Goal: Complete application form

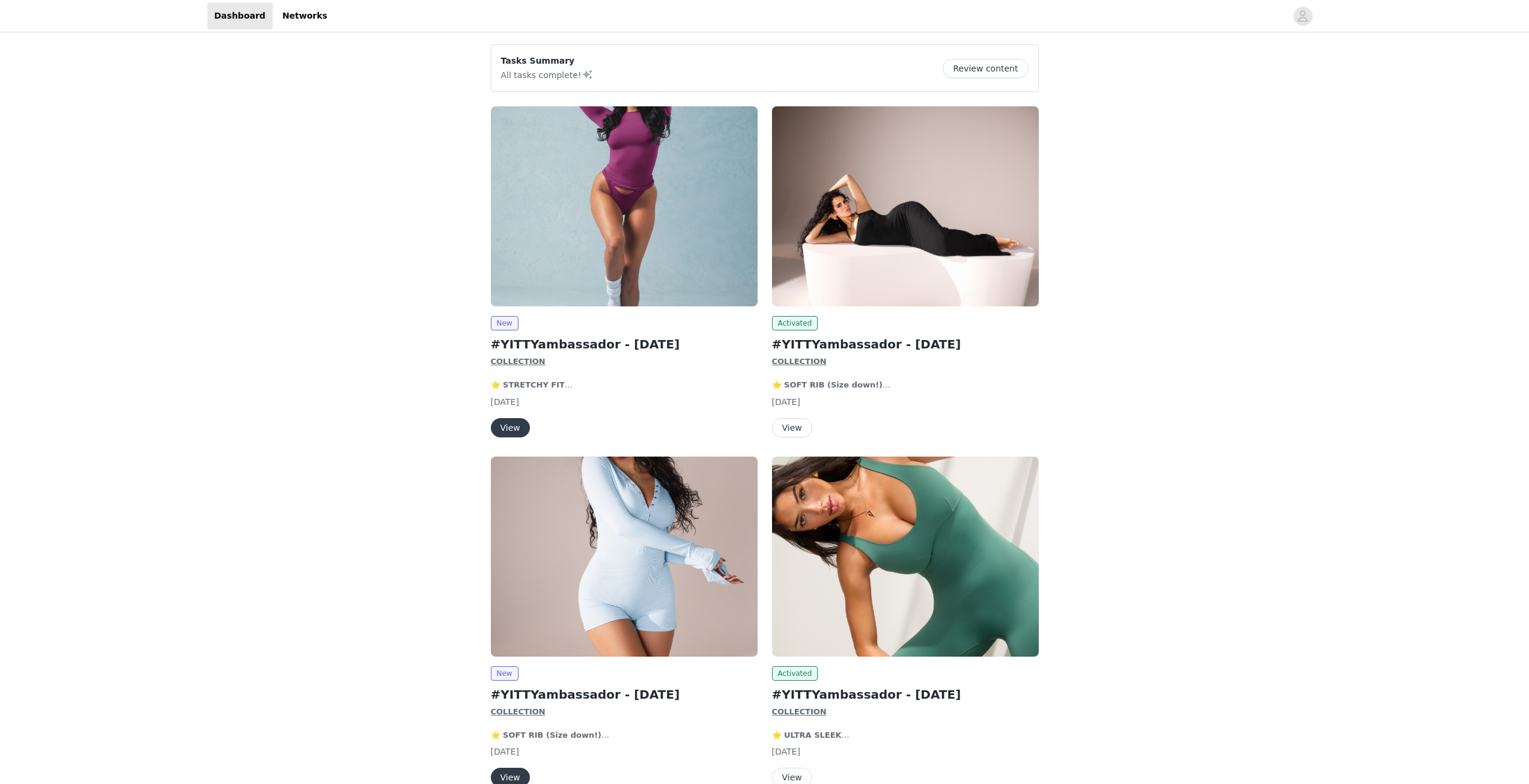
click at [503, 426] on button "View" at bounding box center [510, 427] width 39 height 19
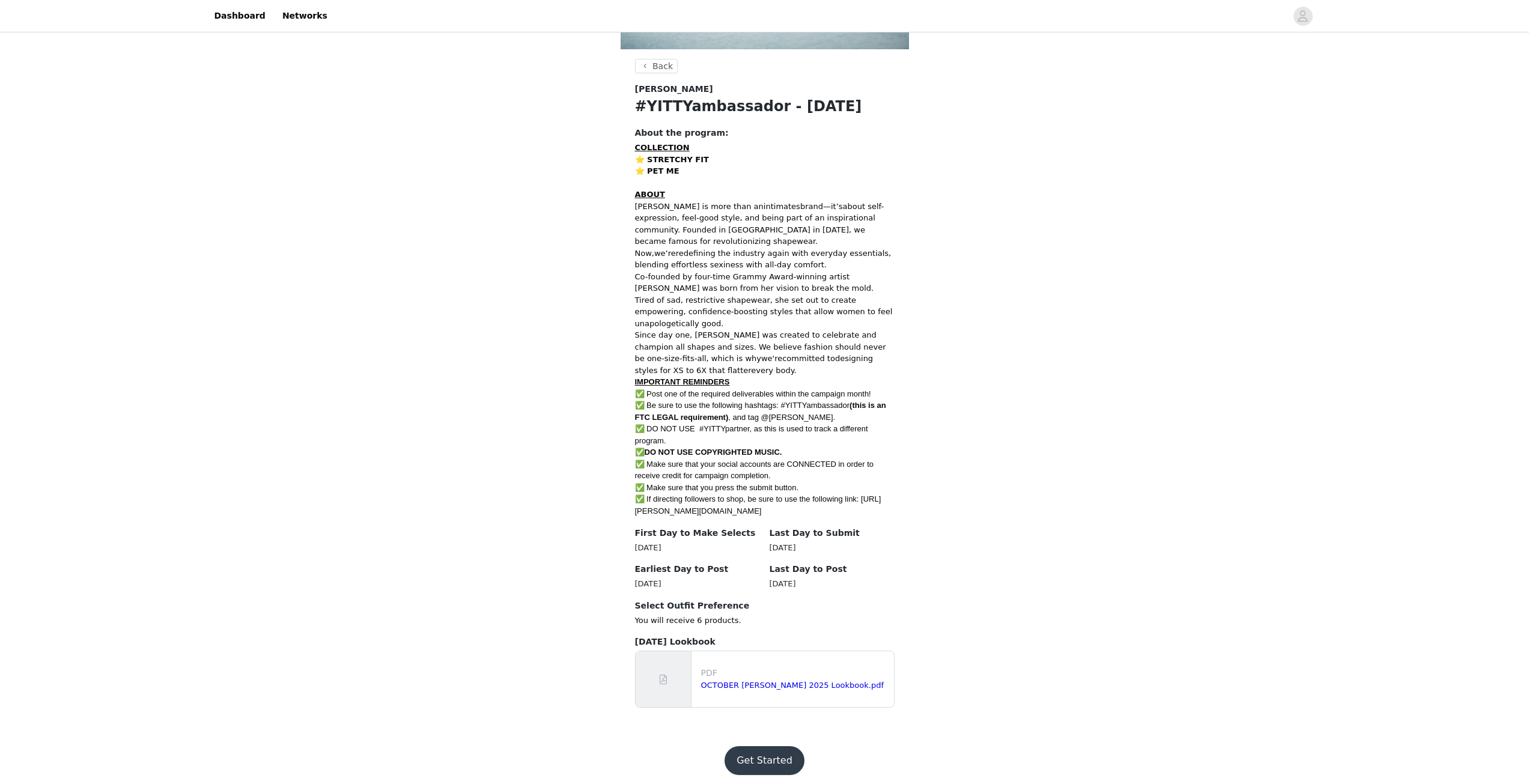
scroll to position [372, 0]
click at [780, 765] on button "Get Started" at bounding box center [764, 758] width 80 height 29
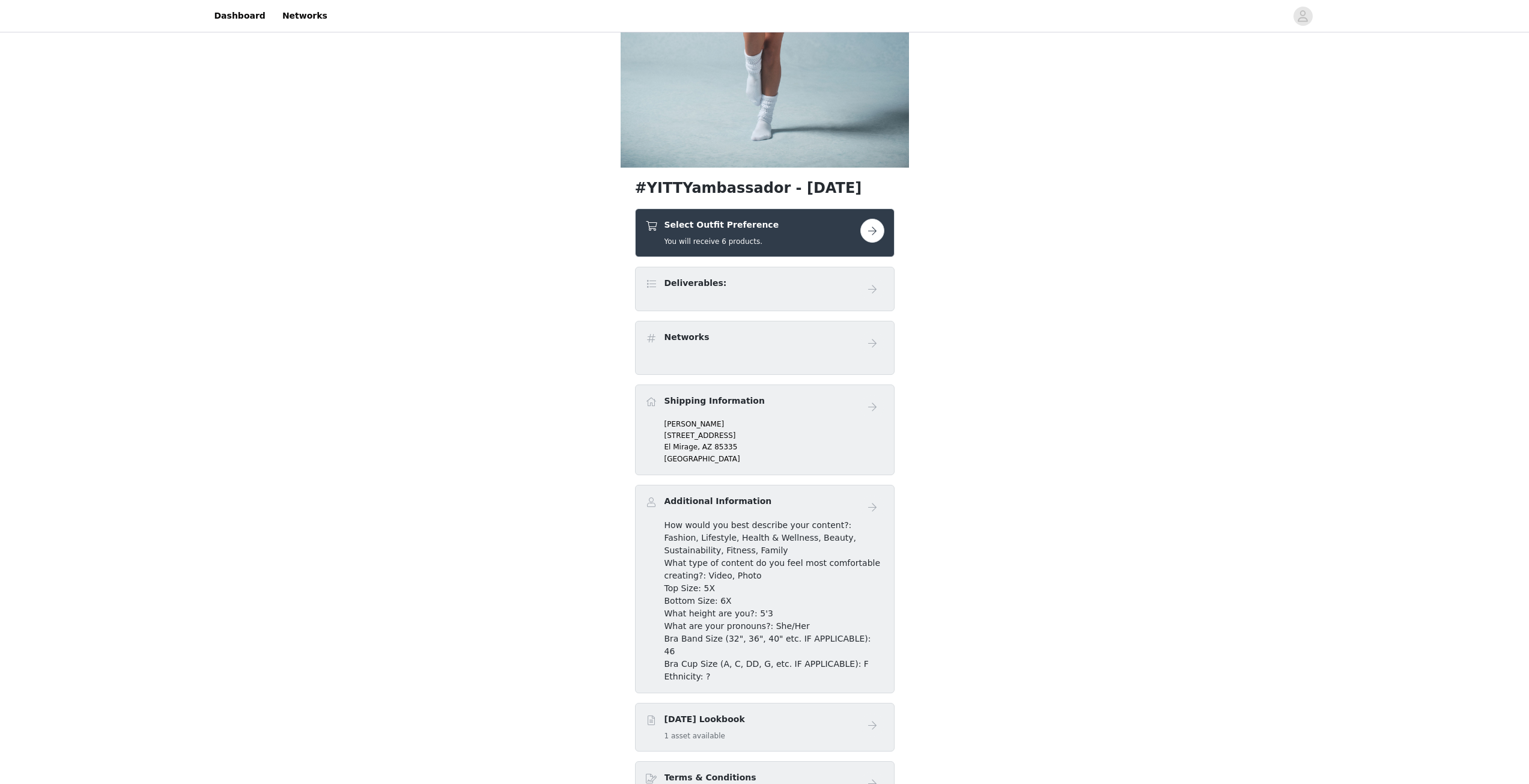
scroll to position [180, 0]
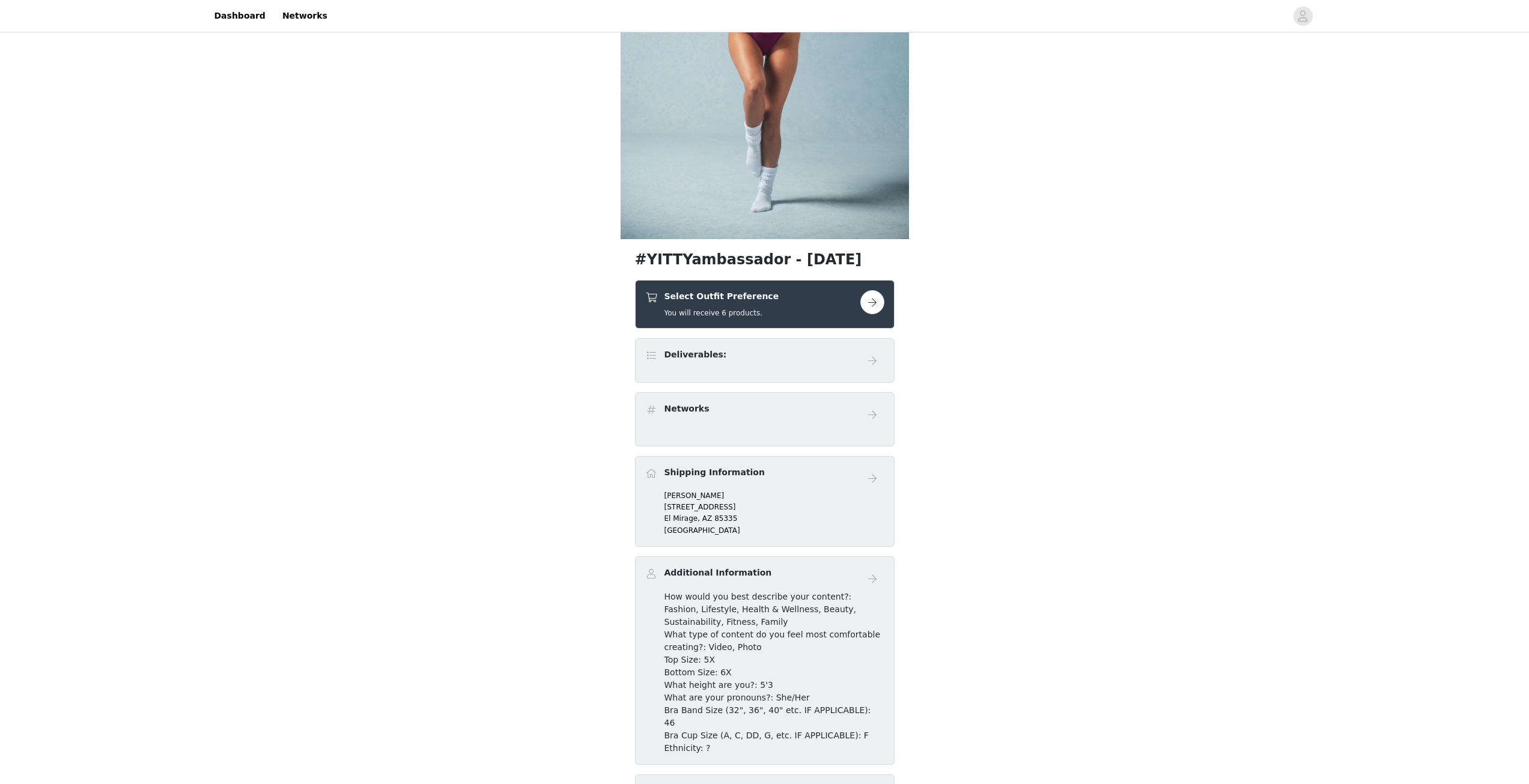
click at [873, 296] on button "button" at bounding box center [872, 302] width 24 height 24
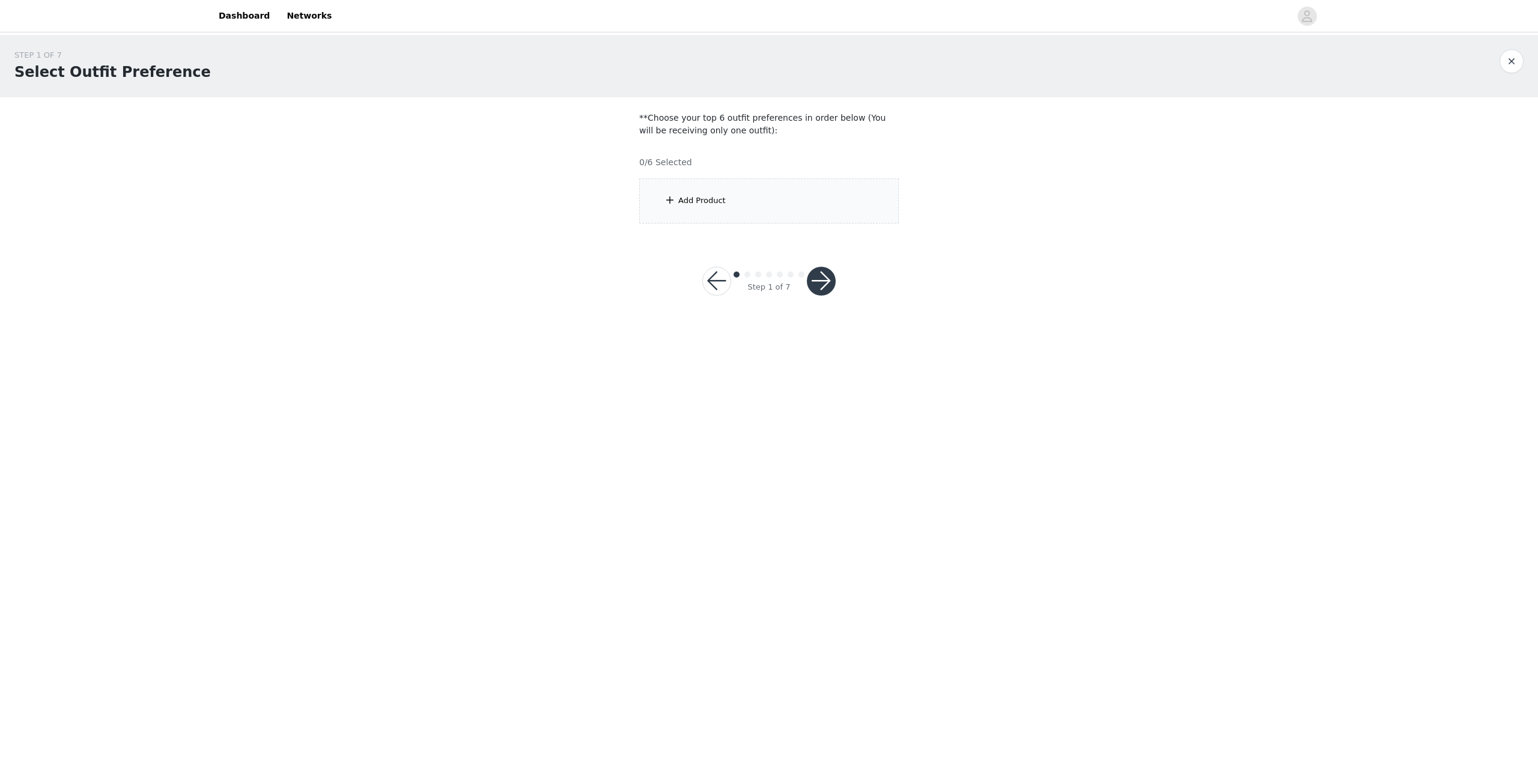
click at [687, 200] on div "Add Product" at bounding box center [702, 200] width 47 height 12
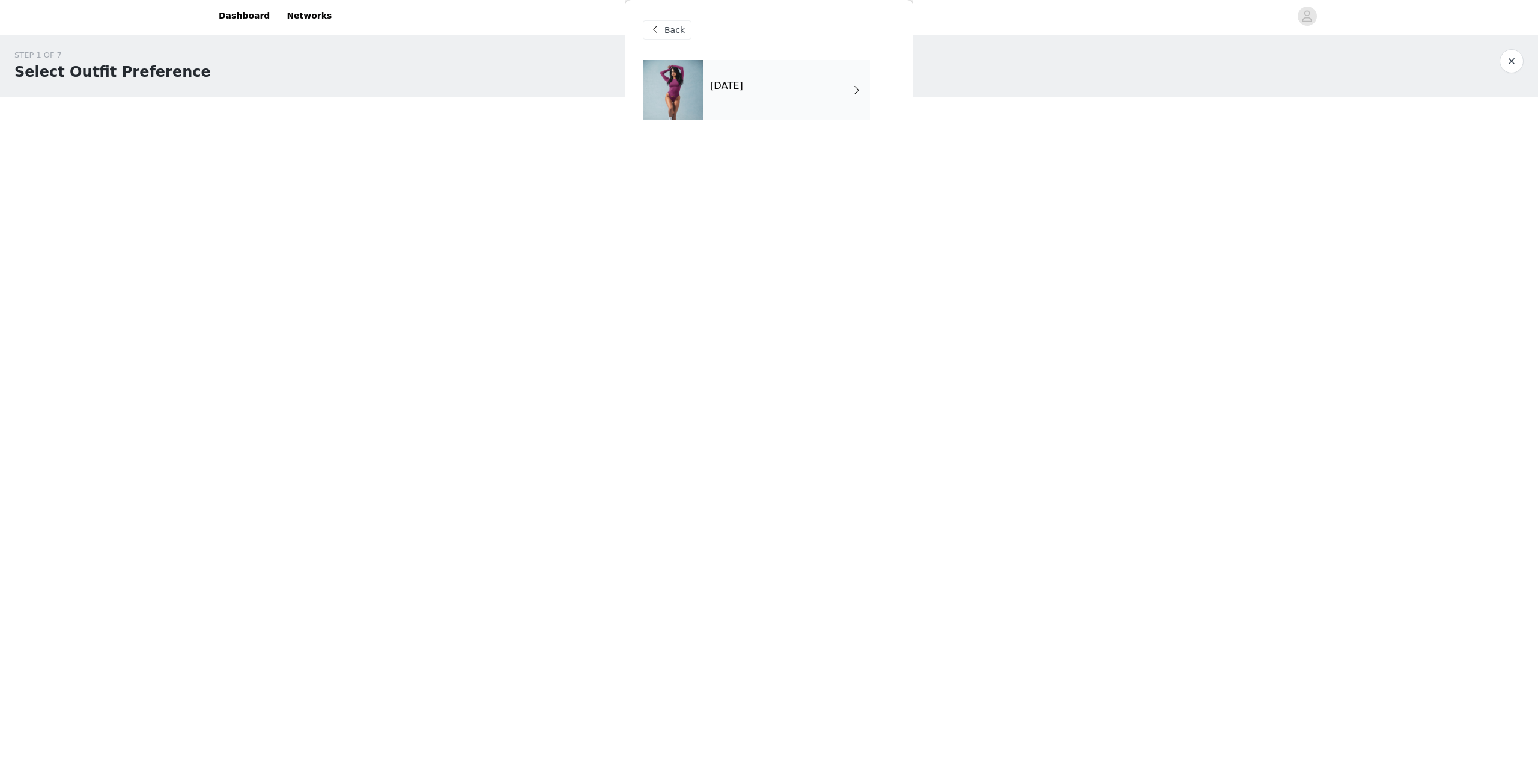
click at [727, 82] on h4 "[DATE]" at bounding box center [727, 86] width 33 height 11
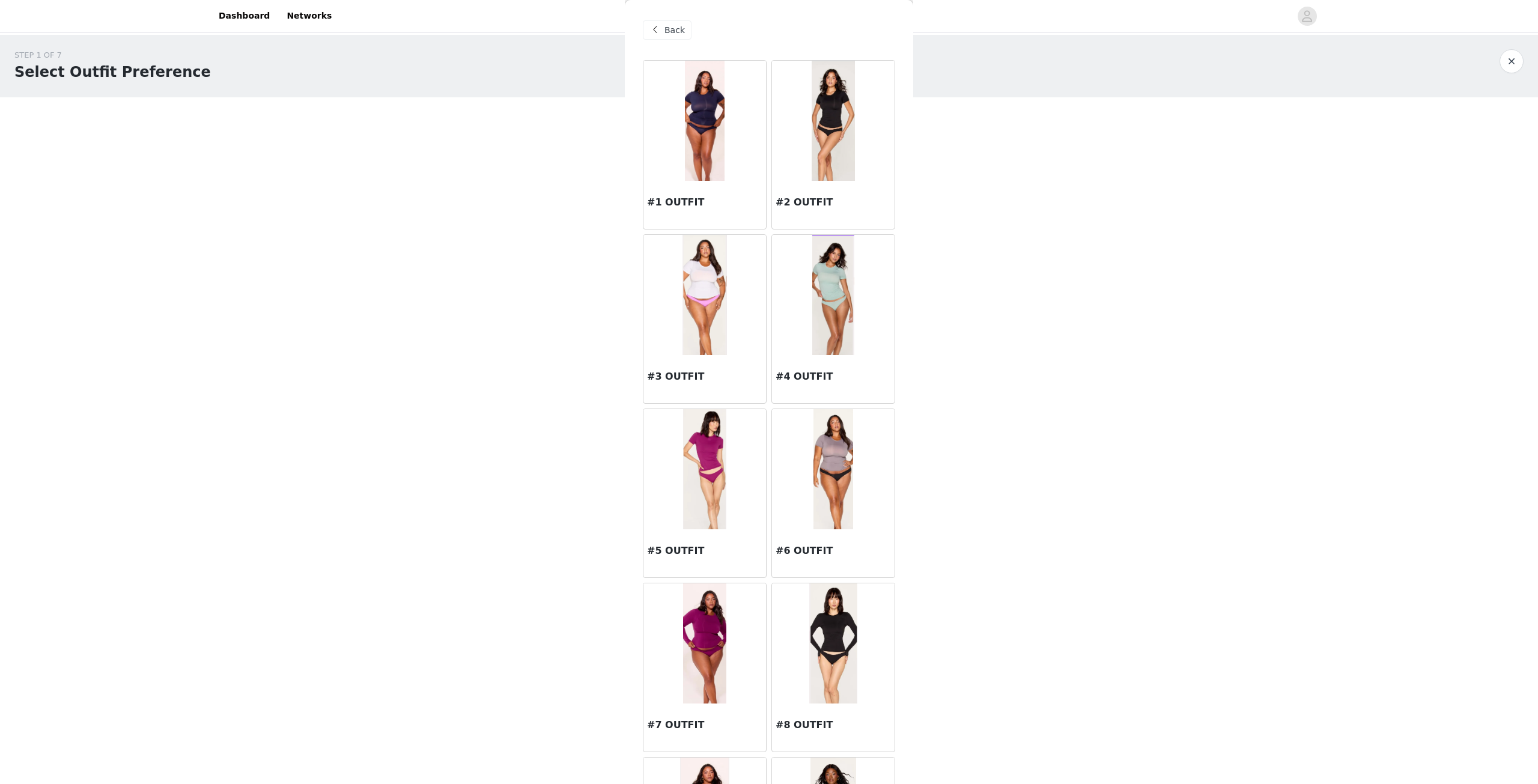
click at [658, 32] on span at bounding box center [655, 30] width 14 height 14
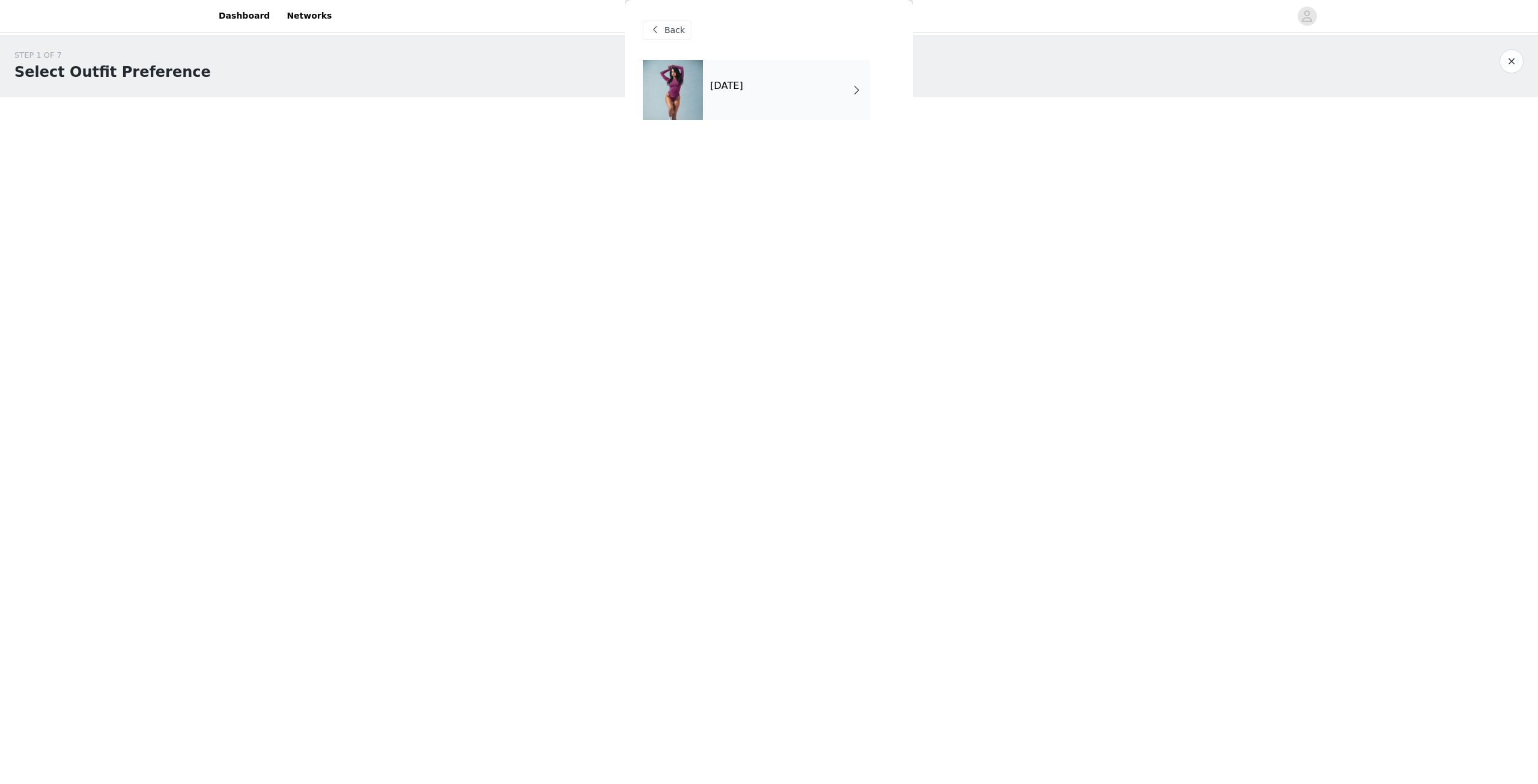
click at [693, 32] on div "Back" at bounding box center [769, 30] width 253 height 60
click at [675, 33] on span "Back" at bounding box center [675, 30] width 21 height 13
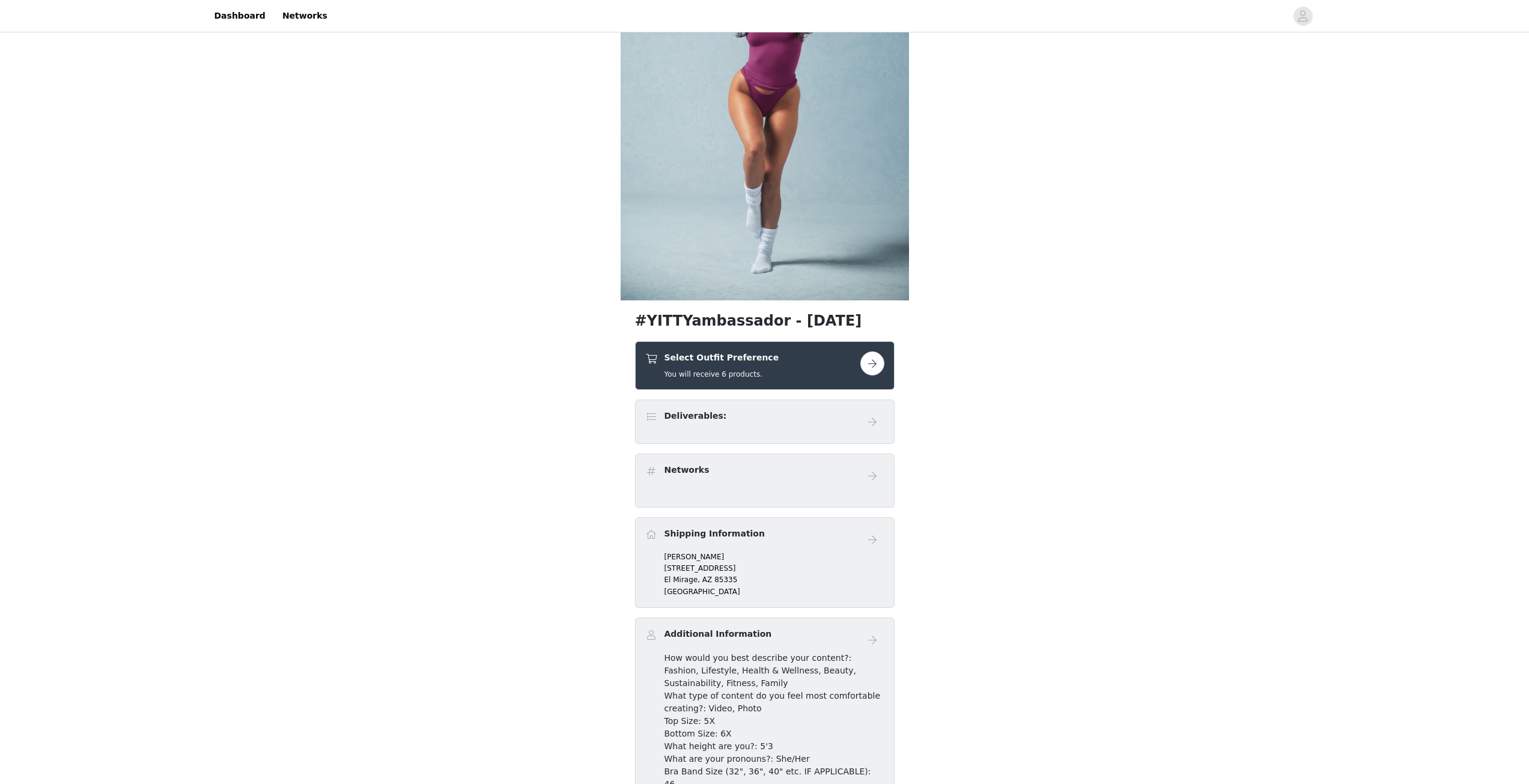
scroll to position [107, 0]
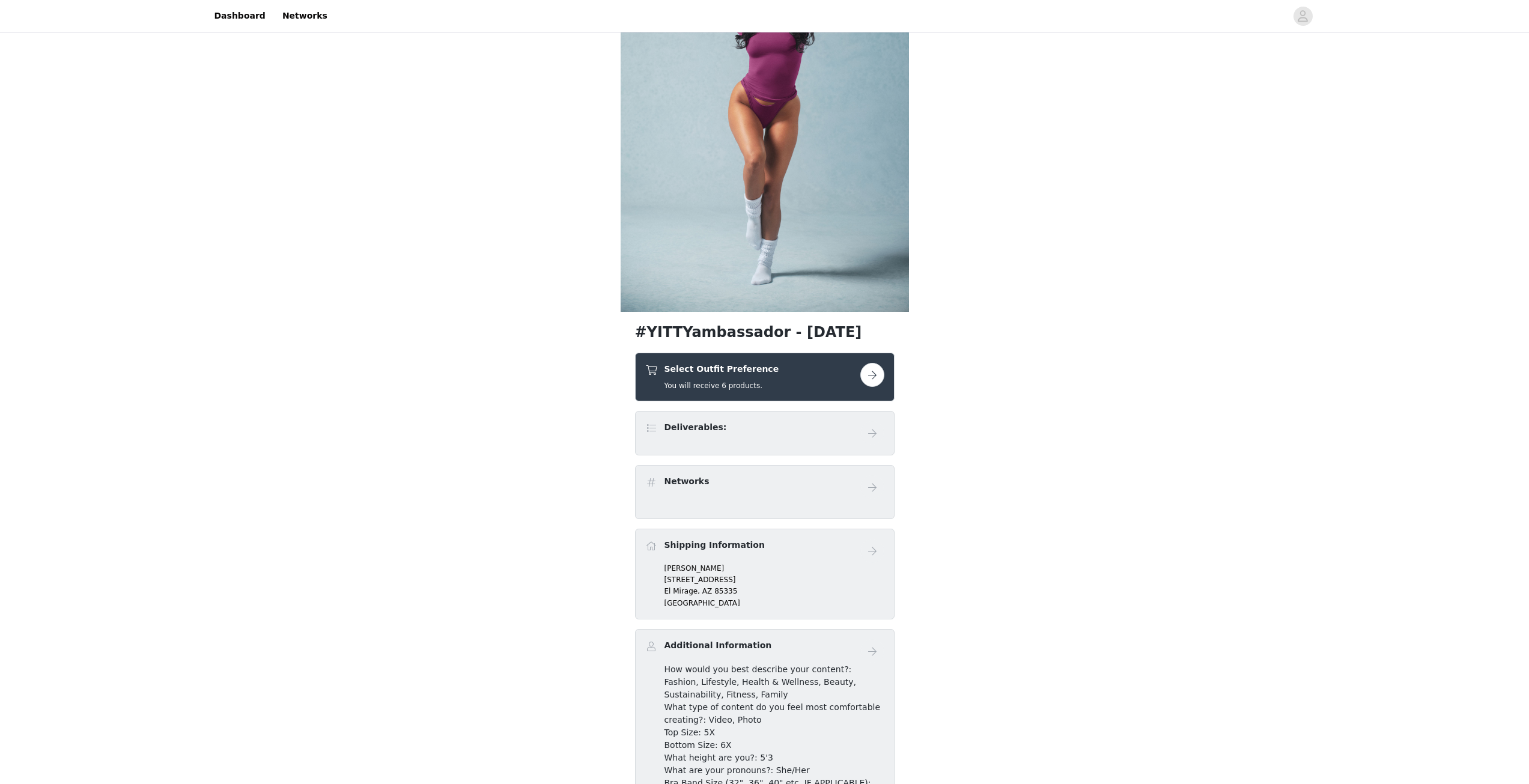
click at [886, 379] on div "Select Outfit Preference You will receive 6 products." at bounding box center [764, 377] width 260 height 49
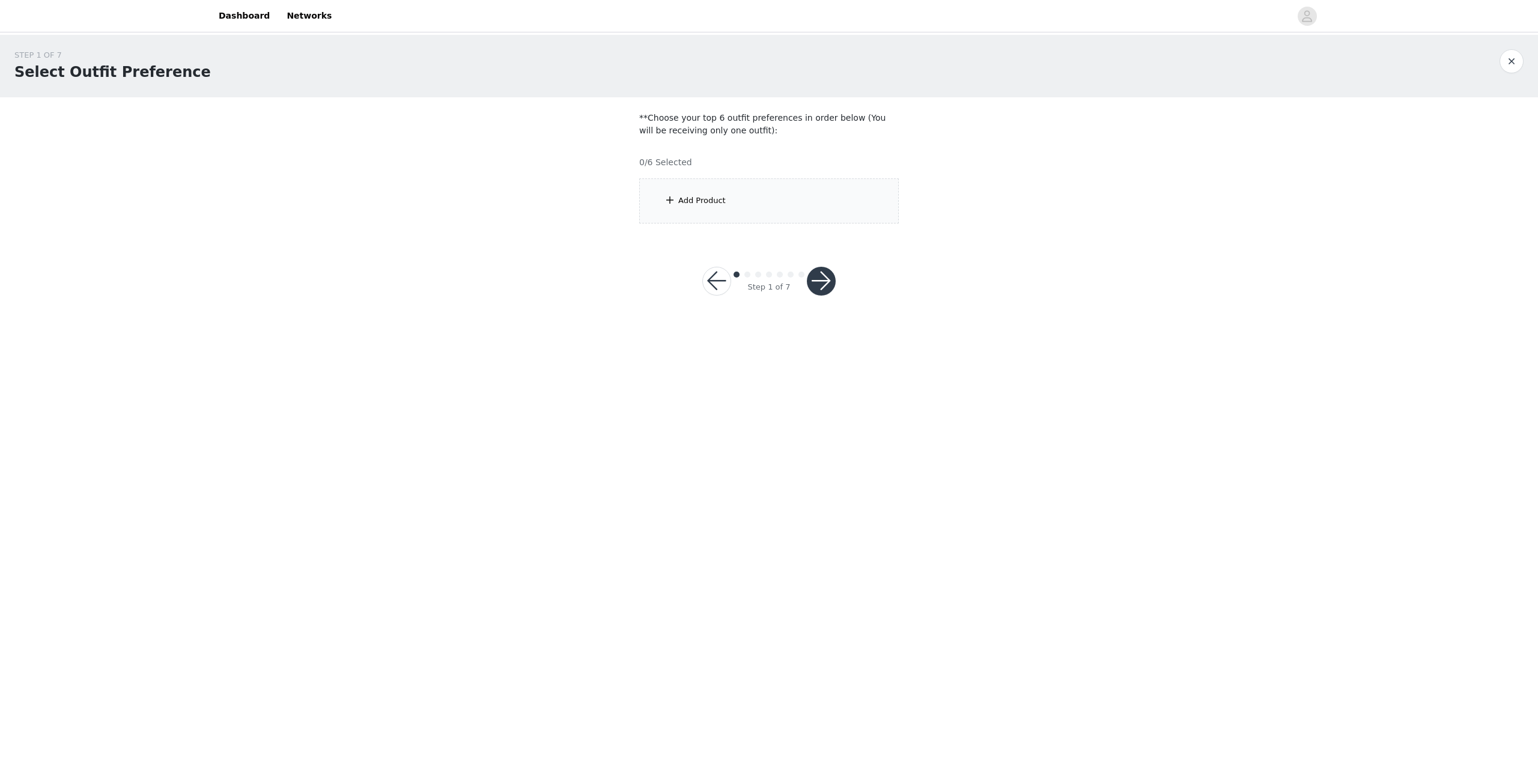
click at [709, 186] on div "Add Product" at bounding box center [769, 200] width 260 height 45
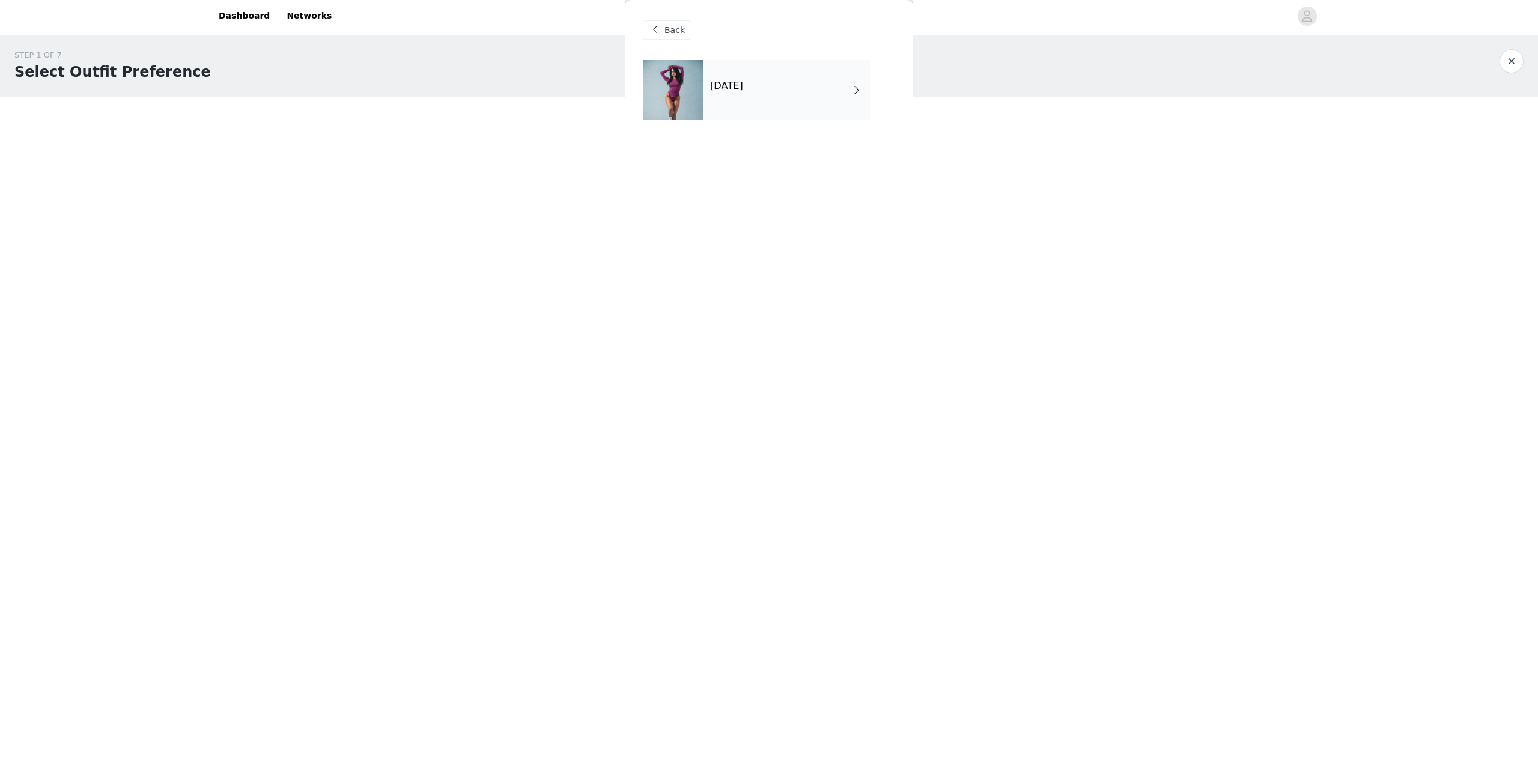
click at [852, 78] on div "[DATE]" at bounding box center [787, 90] width 167 height 60
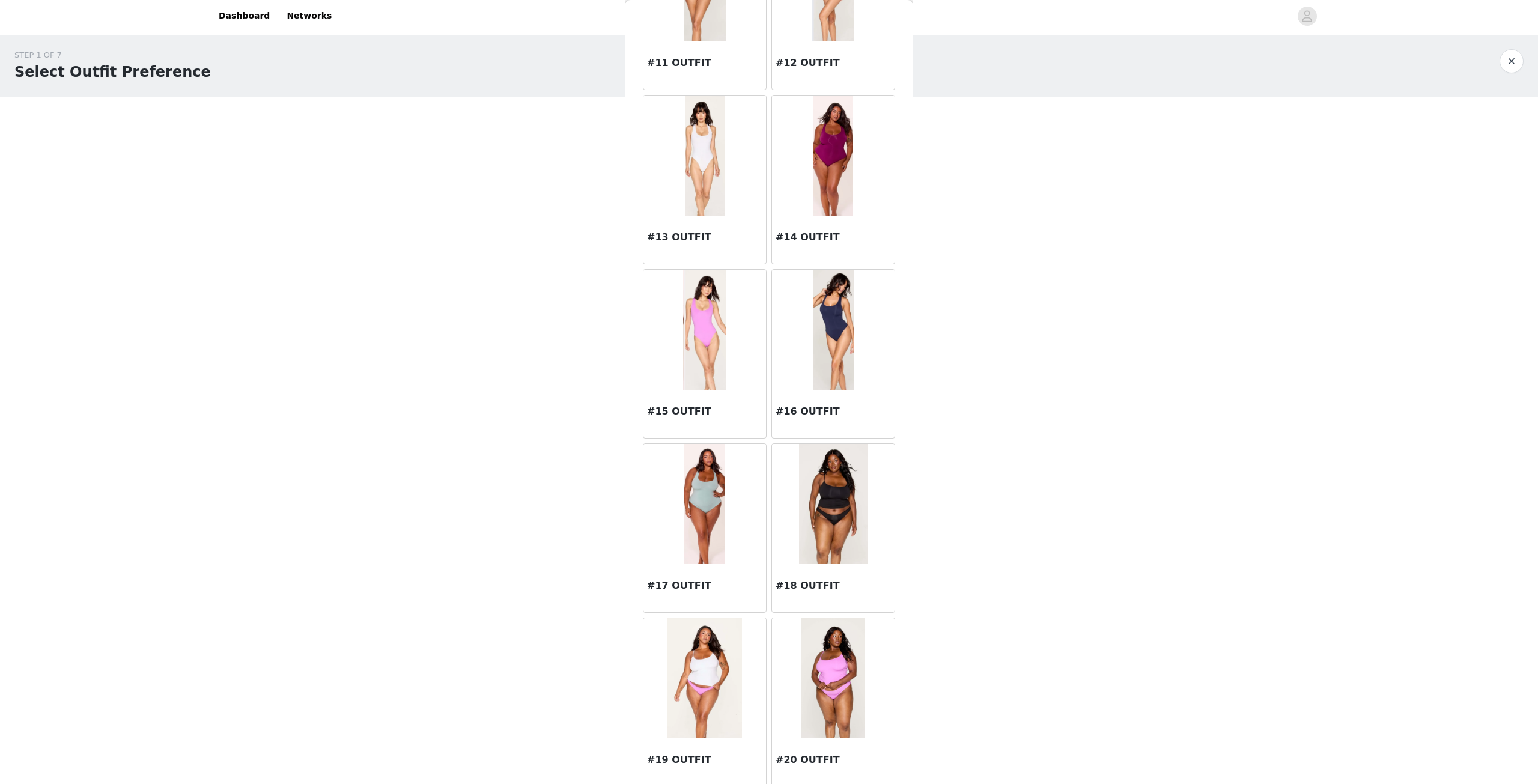
scroll to position [1054, 0]
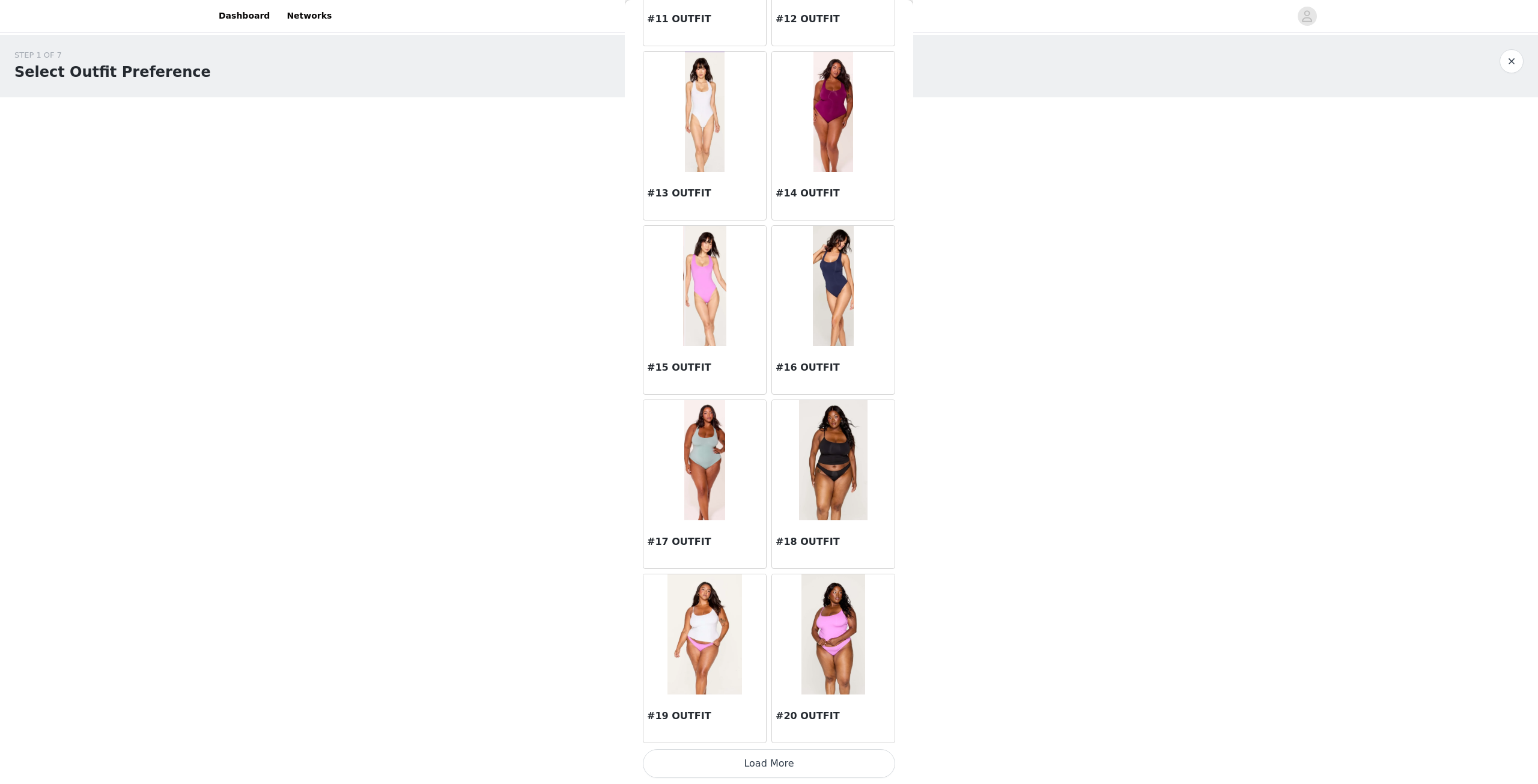
click at [780, 759] on button "Load More" at bounding box center [769, 763] width 253 height 29
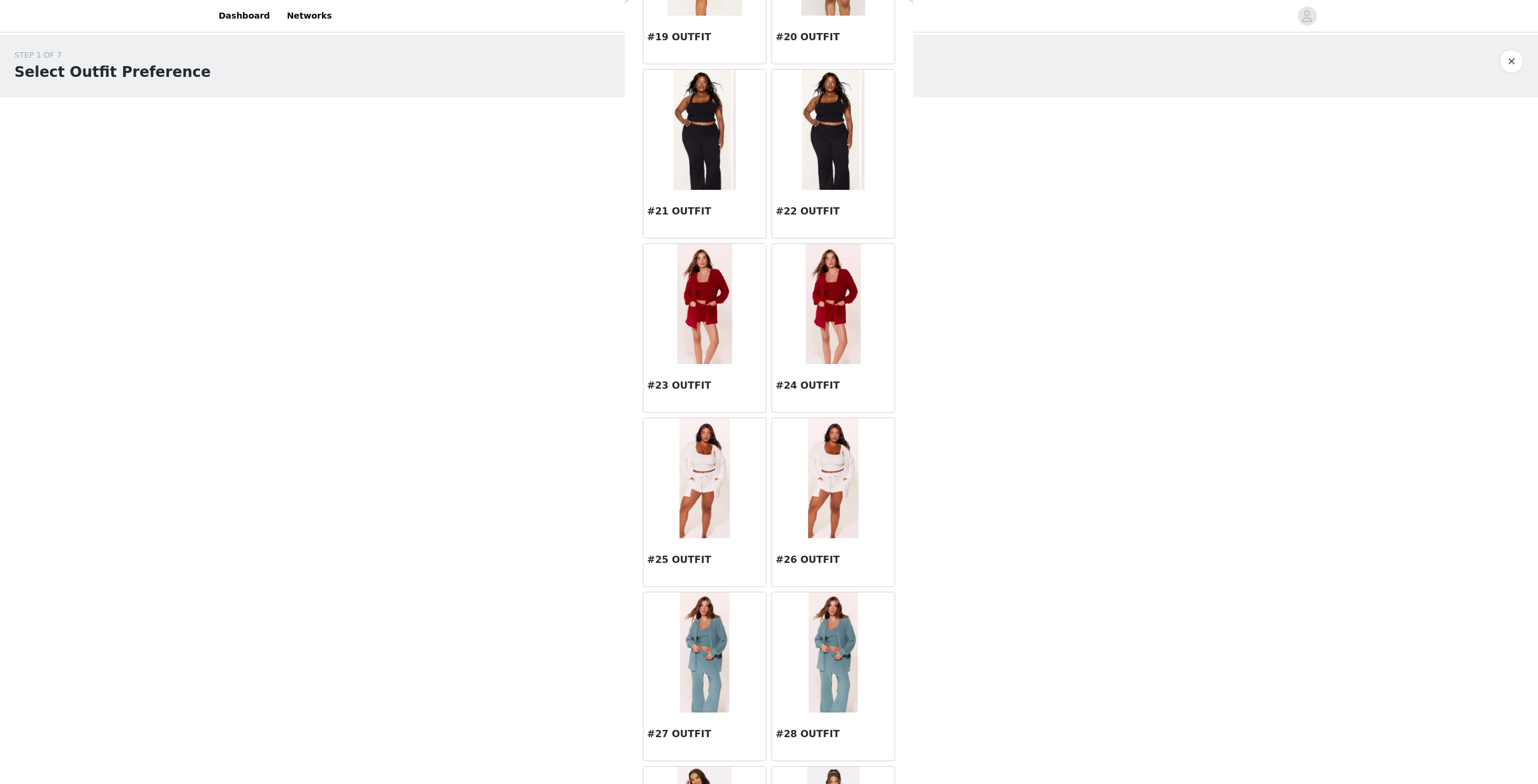
scroll to position [1760, 0]
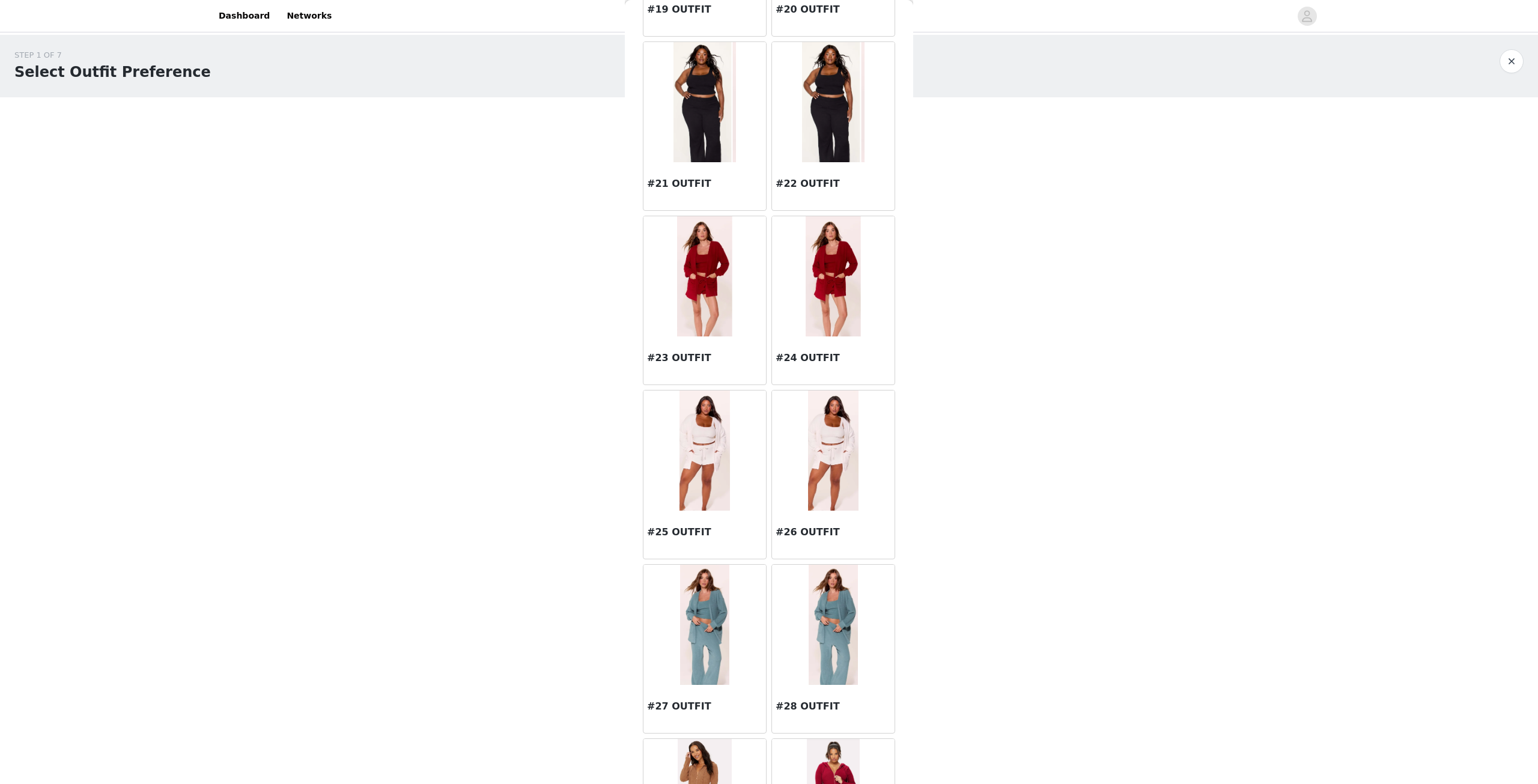
click at [841, 618] on img at bounding box center [833, 625] width 49 height 120
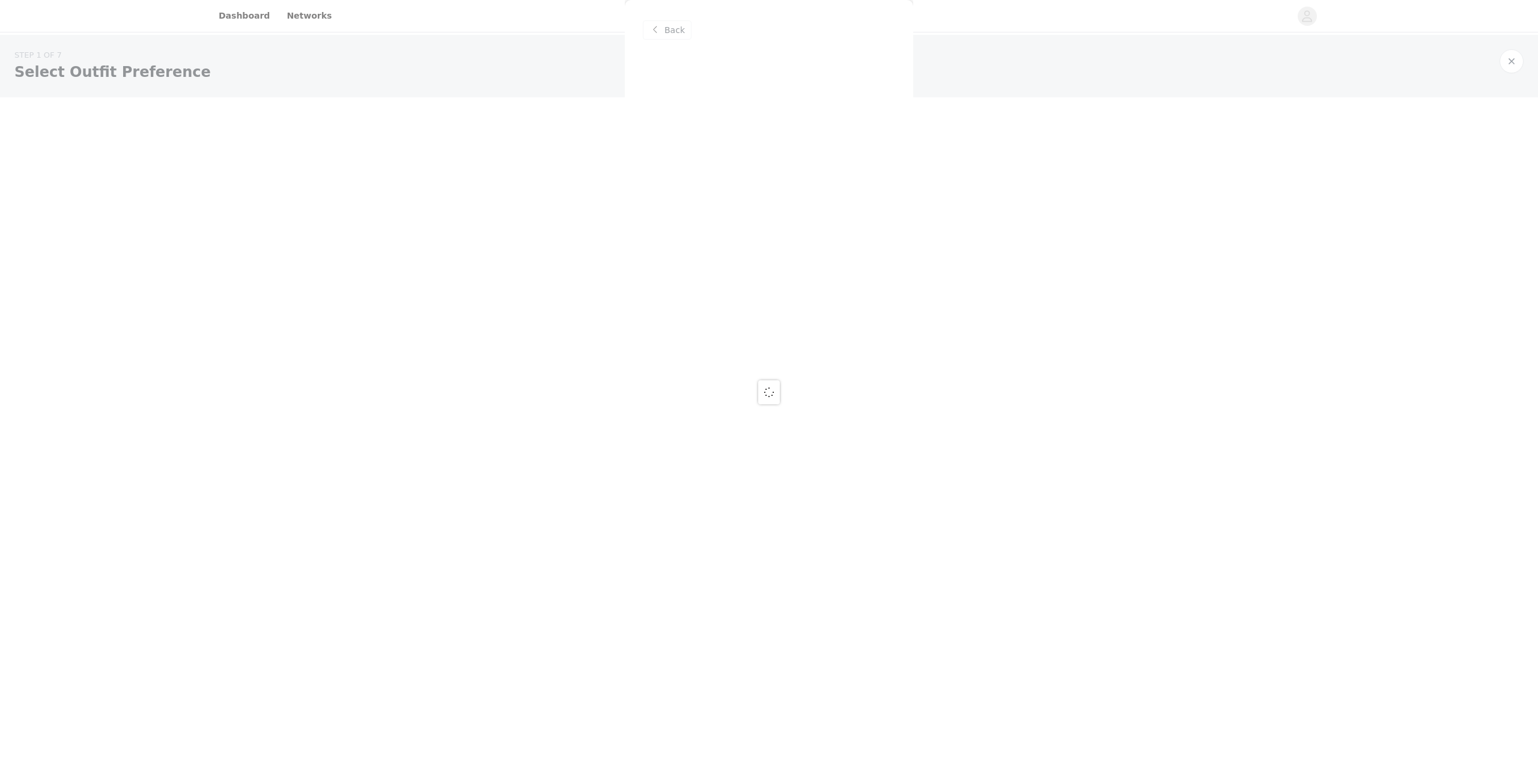
scroll to position [0, 0]
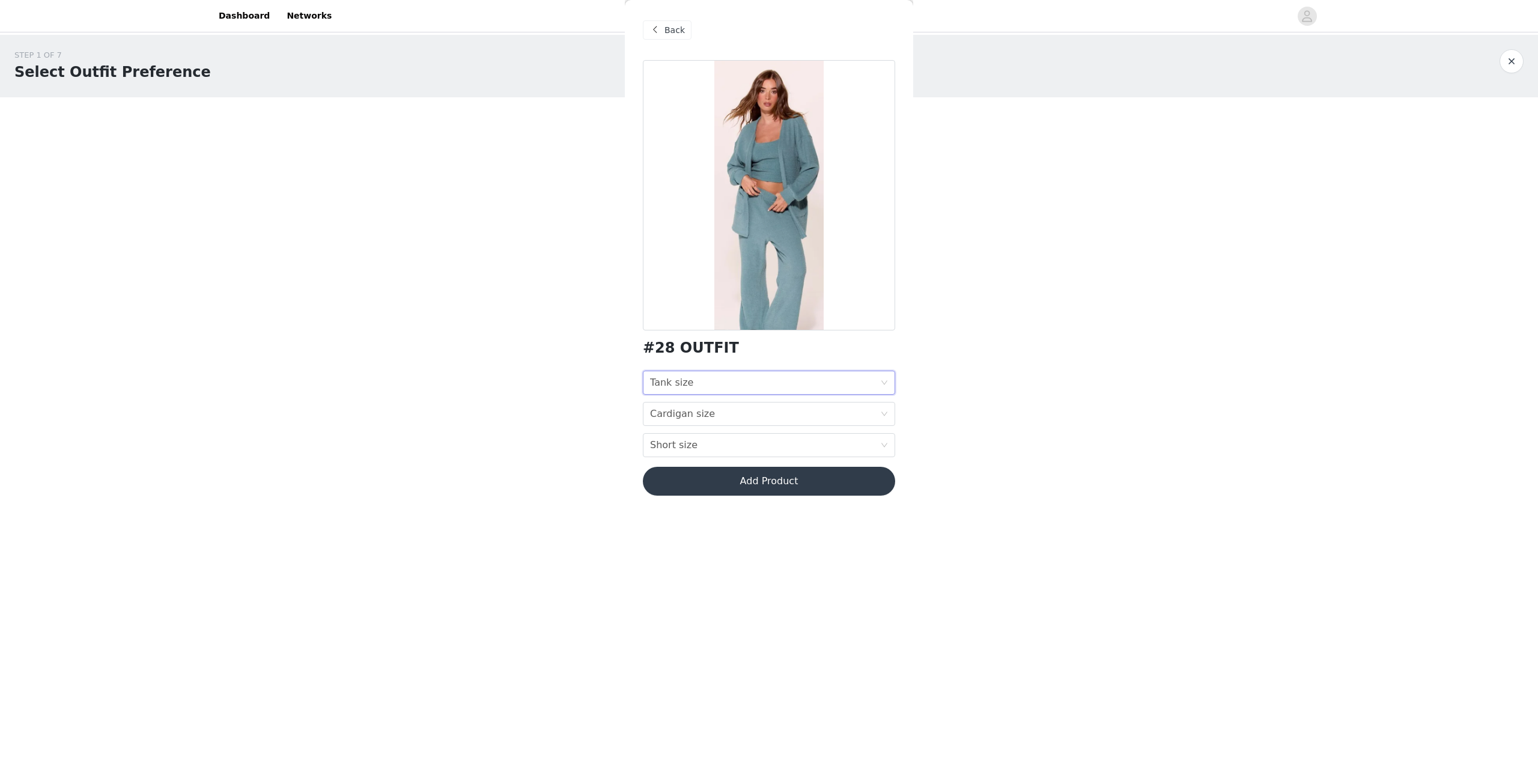
click at [720, 371] on div "Tank size Tank size" at bounding box center [765, 383] width 230 height 23
click at [718, 382] on div "Tank size Tank size" at bounding box center [765, 383] width 230 height 23
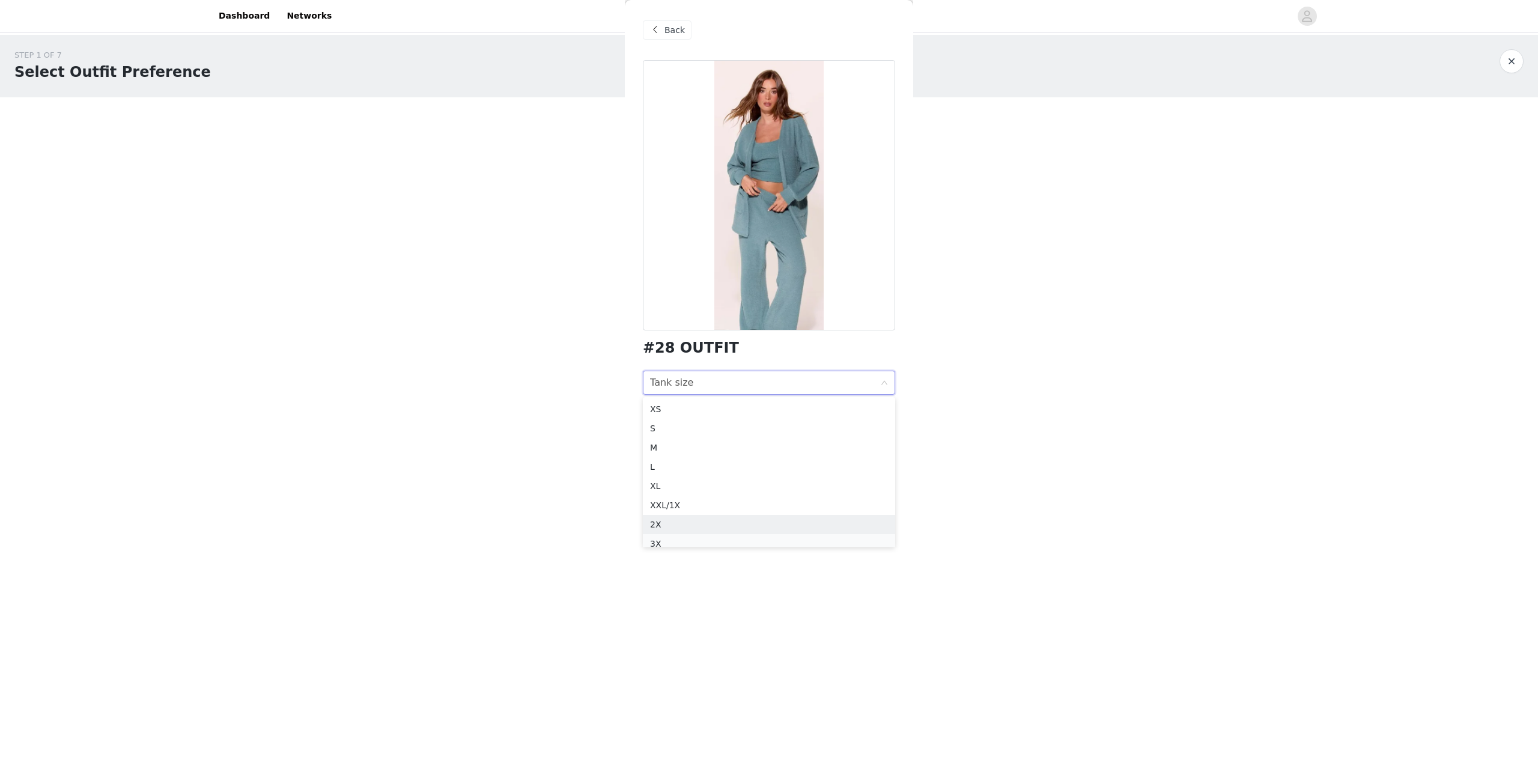
scroll to position [6, 0]
click at [661, 538] on div "3X" at bounding box center [769, 537] width 238 height 13
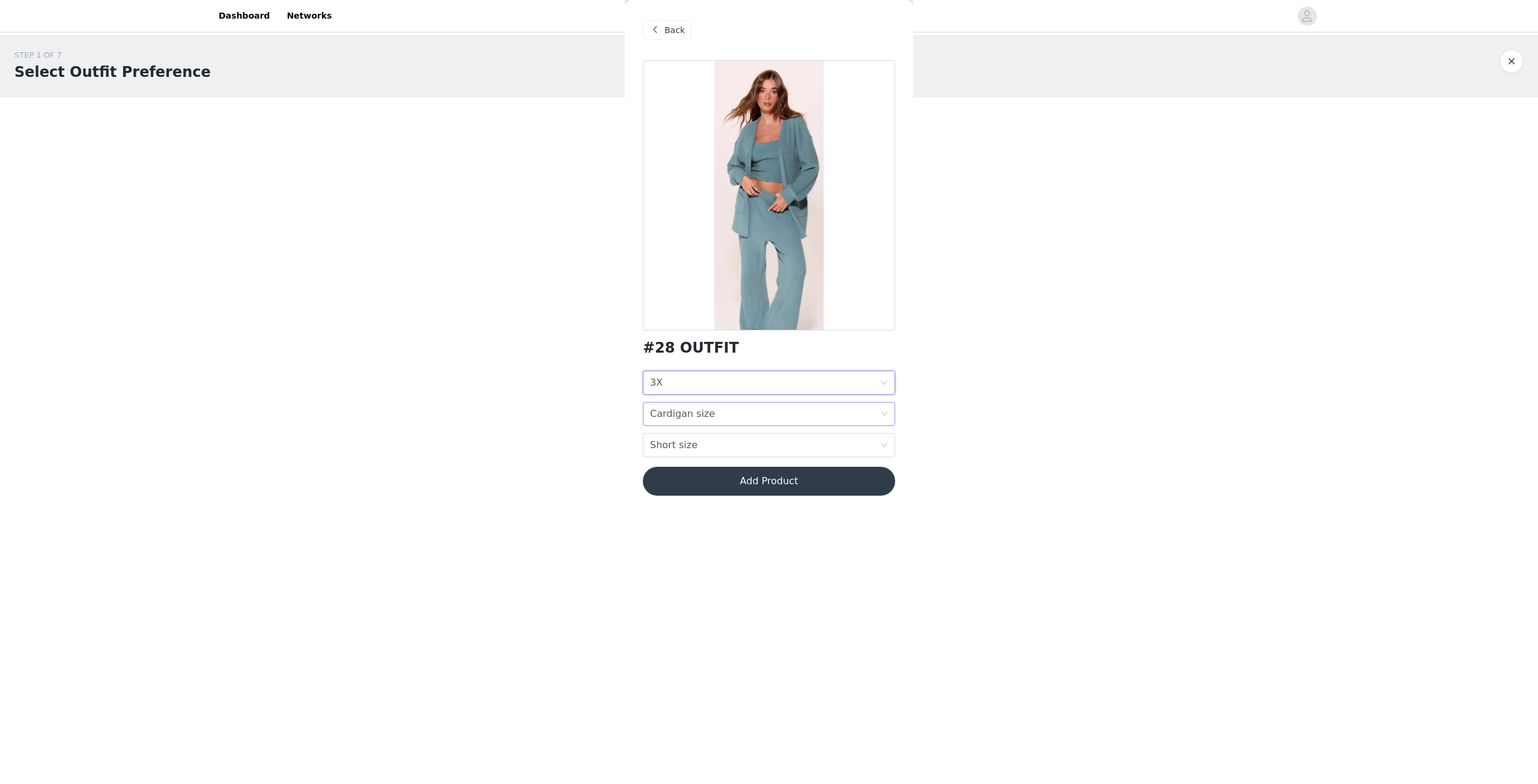
click at [679, 406] on div "Cardigan size" at bounding box center [683, 413] width 65 height 23
click at [657, 546] on div "5X" at bounding box center [769, 547] width 238 height 13
click at [698, 445] on div "Short size Short size" at bounding box center [765, 445] width 230 height 23
click at [536, 459] on body "Dashboard Networks STEP 1 OF 7 Select Outfit Preference **Choose your top 6 out…" at bounding box center [769, 392] width 1538 height 784
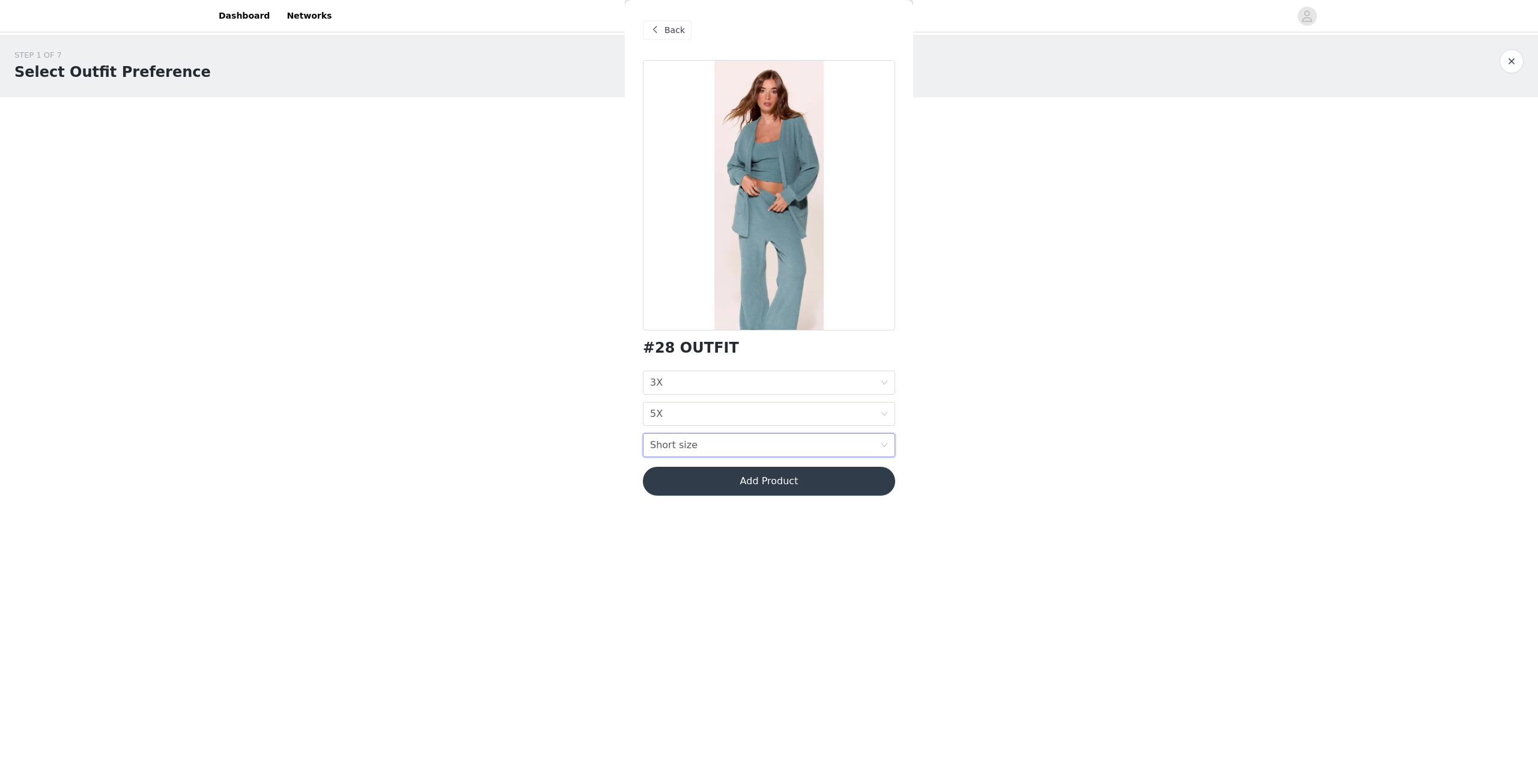
scroll to position [2, 0]
click at [728, 439] on div "Short size Short size" at bounding box center [765, 445] width 230 height 23
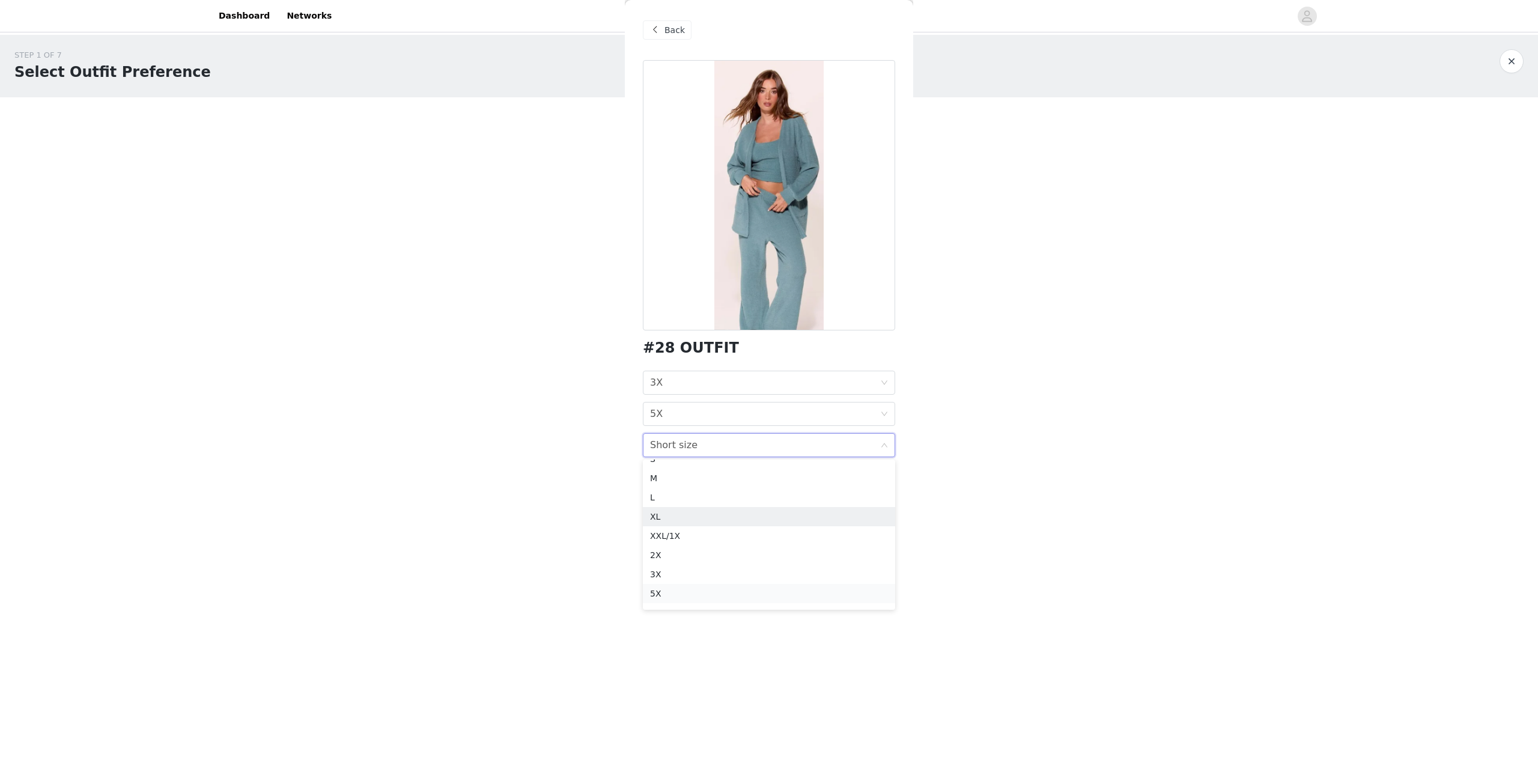
scroll to position [47, 0]
click at [571, 528] on body "Dashboard Networks STEP 1 OF 7 Select Outfit Preference **Choose your top 6 out…" at bounding box center [769, 392] width 1538 height 784
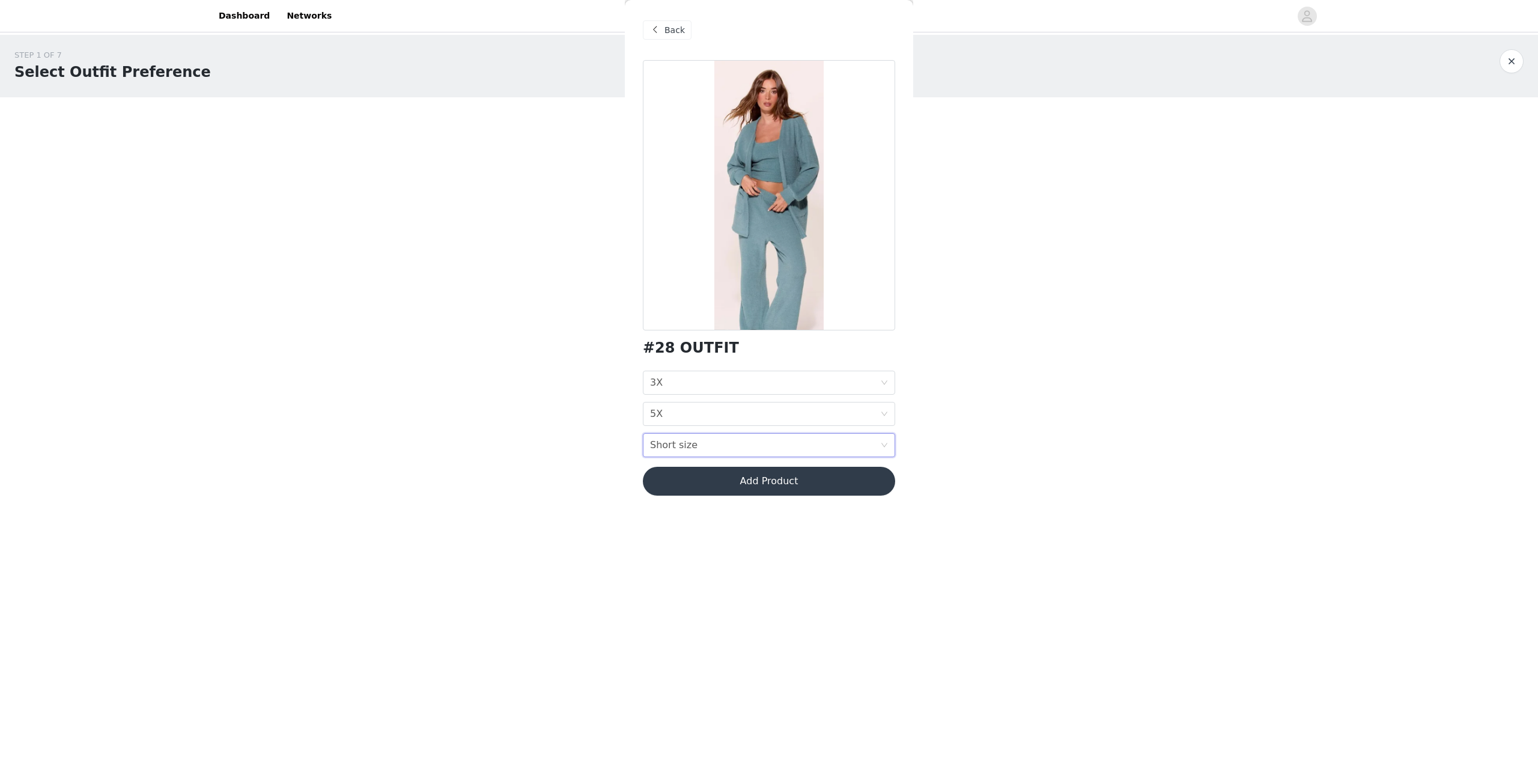
scroll to position [2, 0]
click at [702, 442] on div "Short size Short size" at bounding box center [765, 445] width 230 height 23
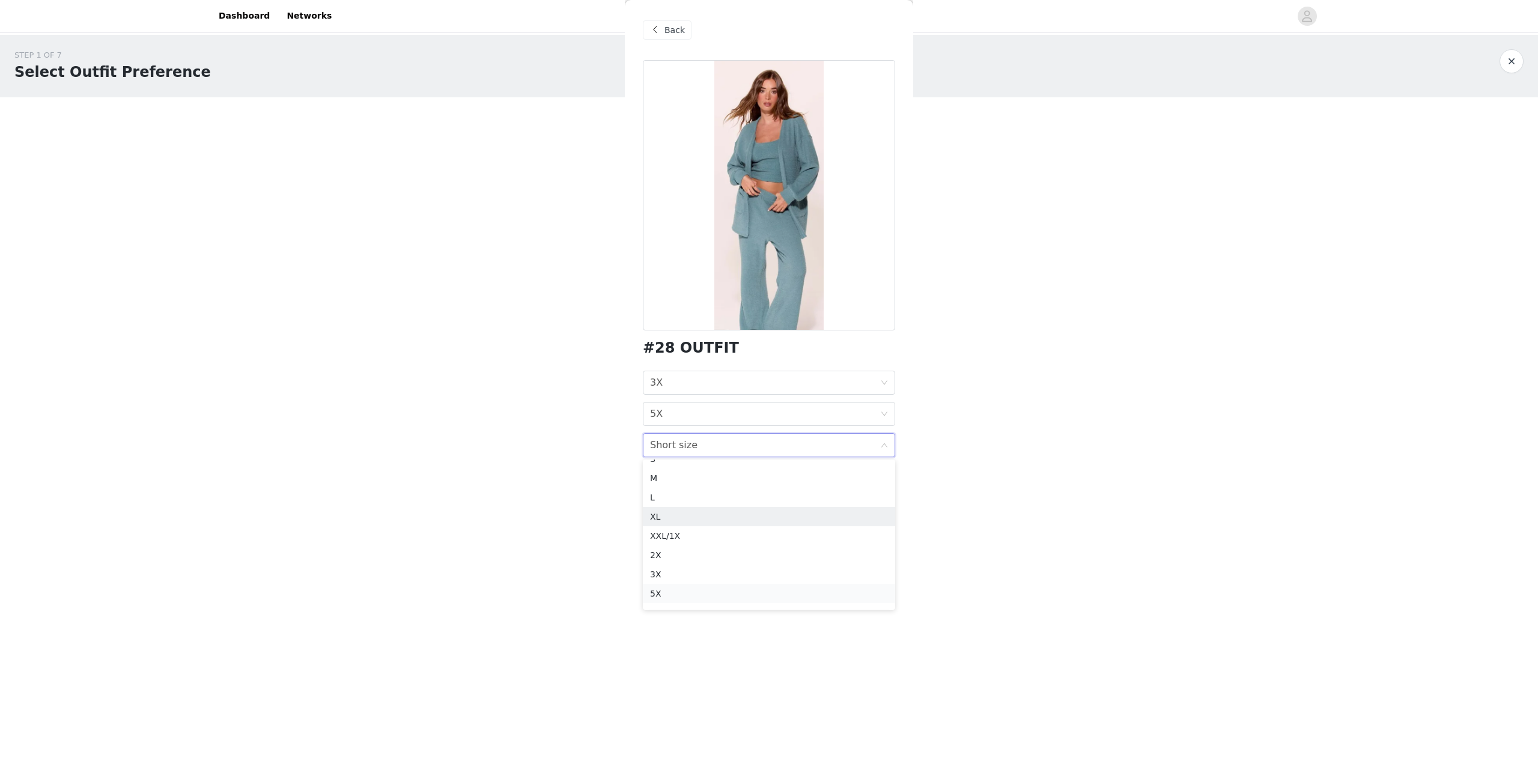
scroll to position [47, 0]
click at [662, 573] on div "5X" at bounding box center [769, 578] width 238 height 13
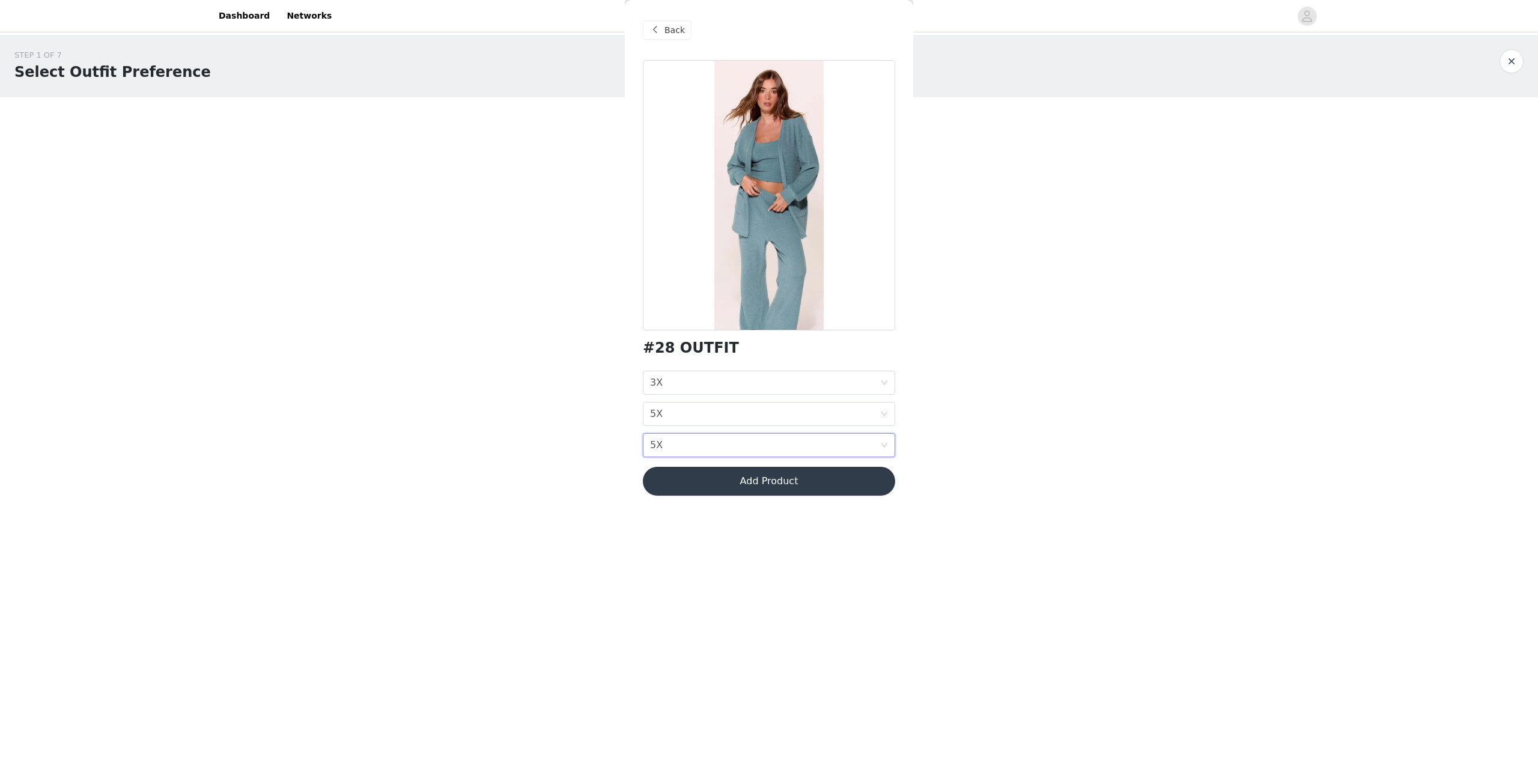
click at [717, 479] on button "Add Product" at bounding box center [769, 481] width 253 height 29
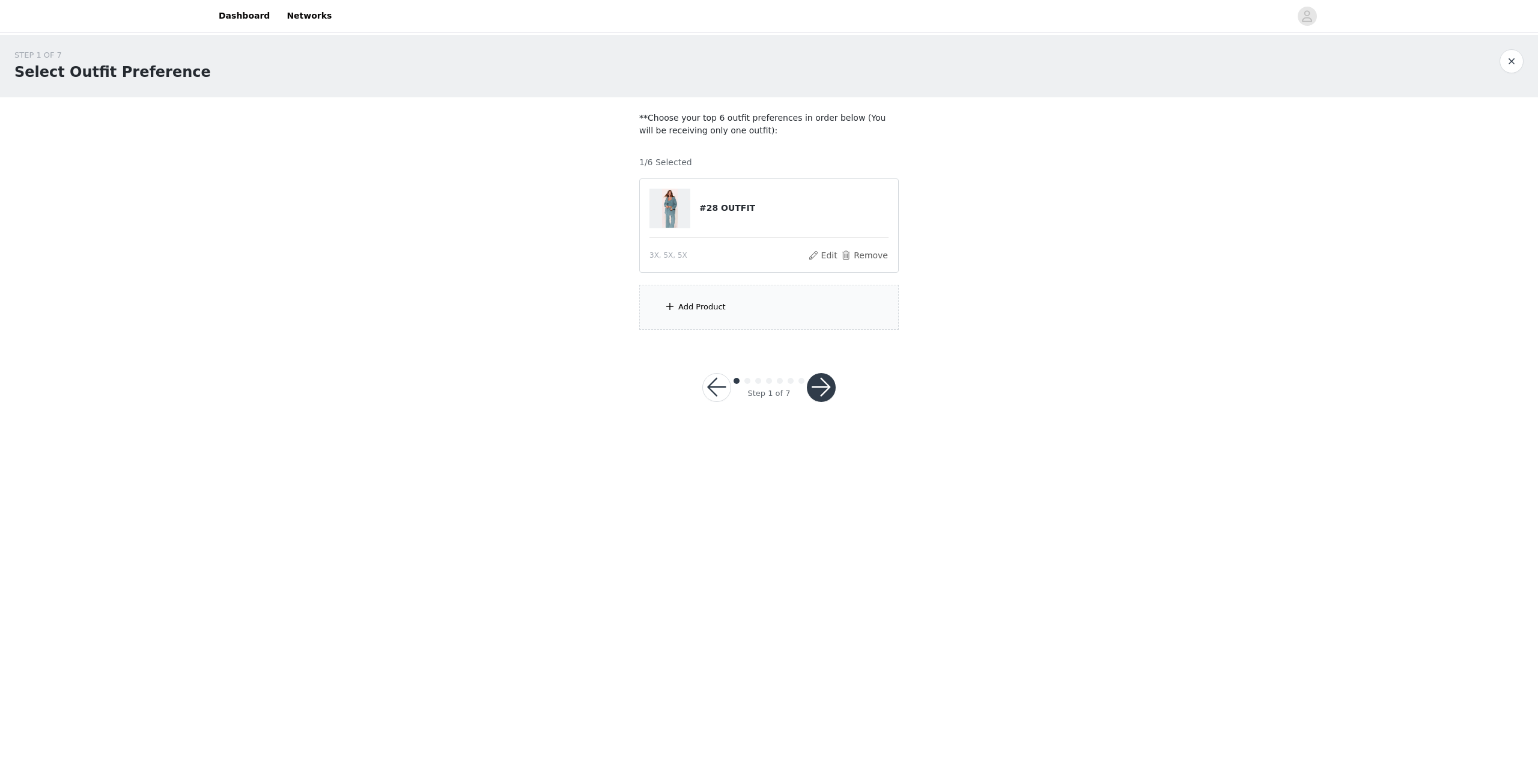
click at [687, 314] on div "Add Product" at bounding box center [769, 307] width 260 height 45
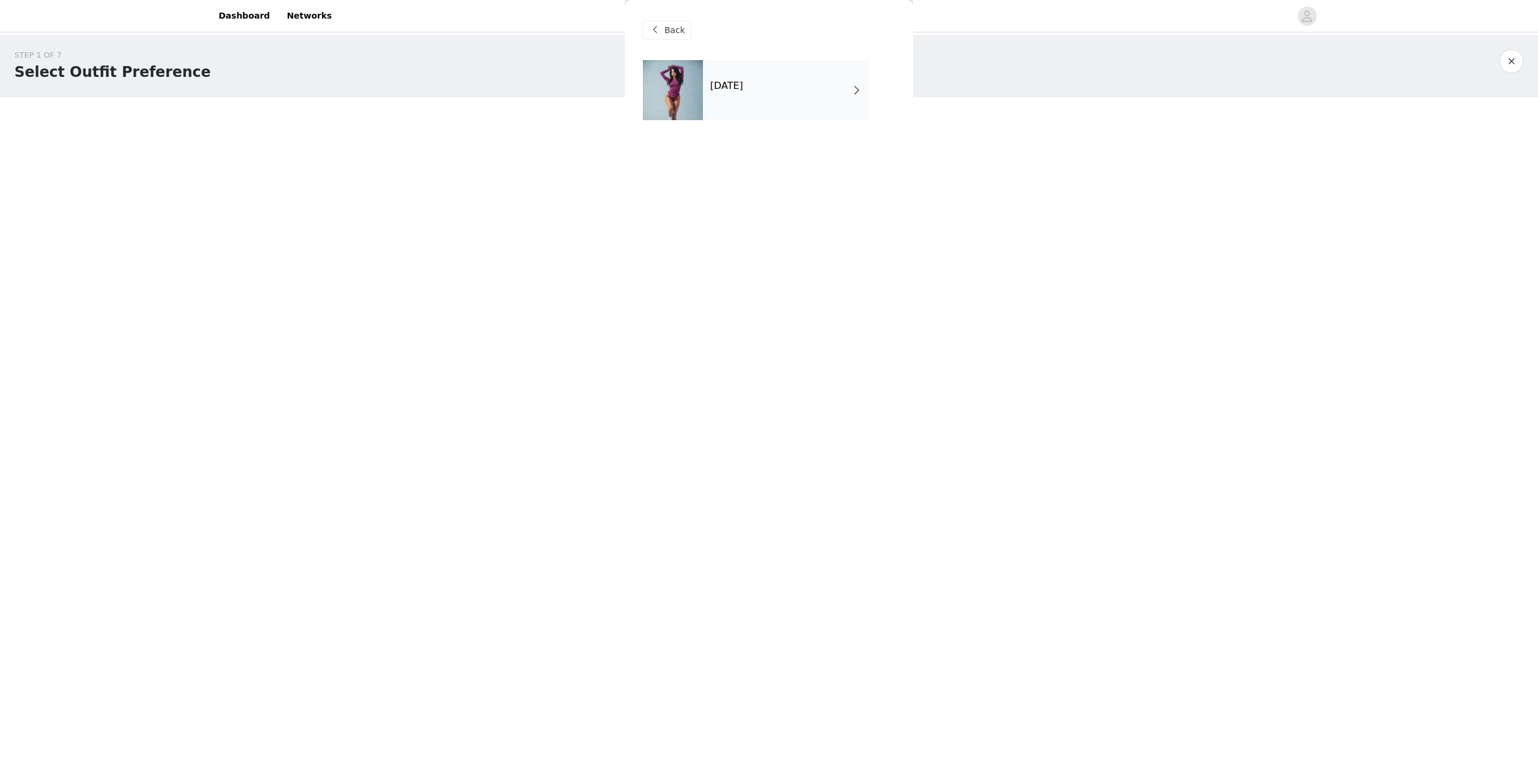
click at [795, 120] on div "[DATE]" at bounding box center [787, 90] width 167 height 60
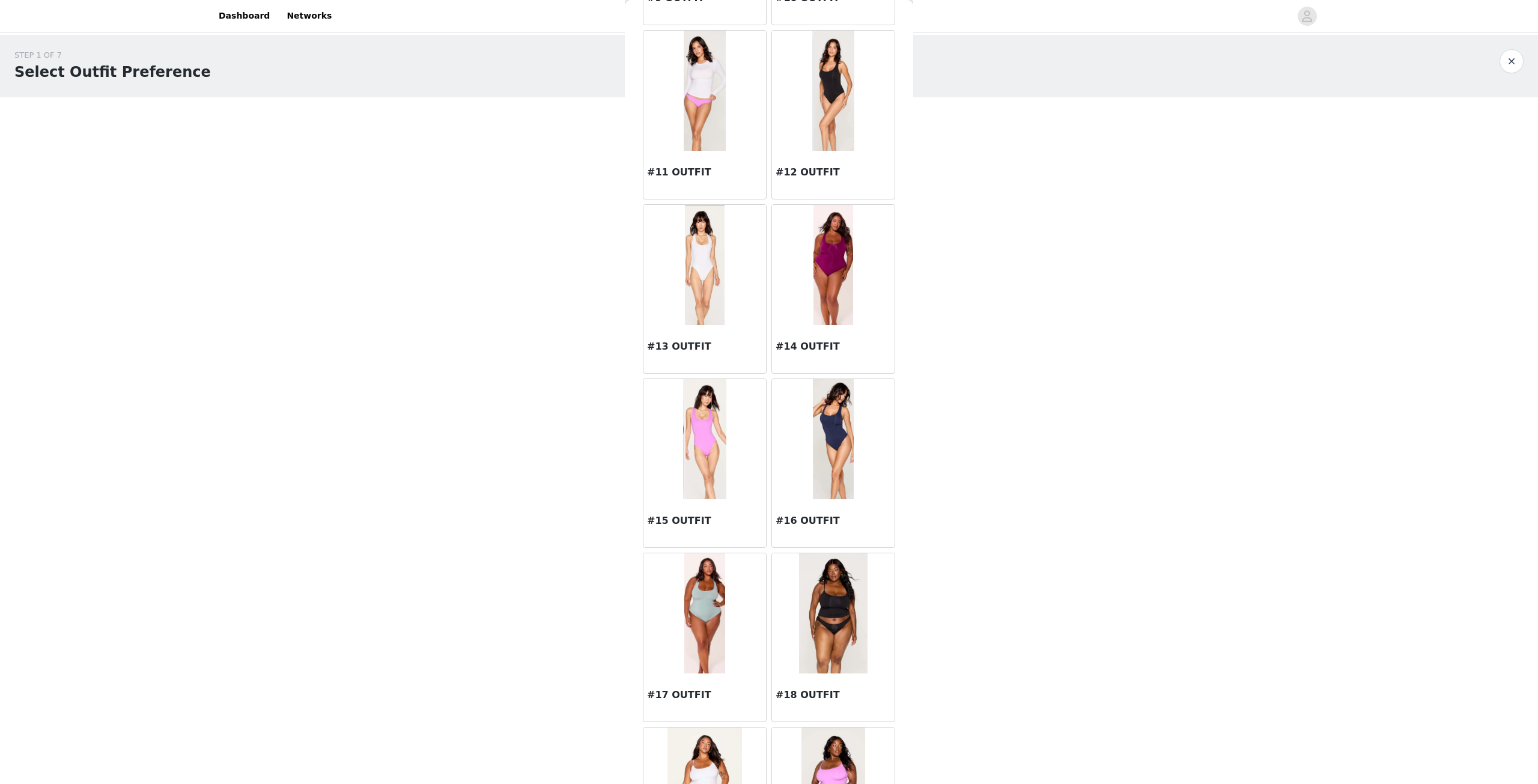
scroll to position [1054, 0]
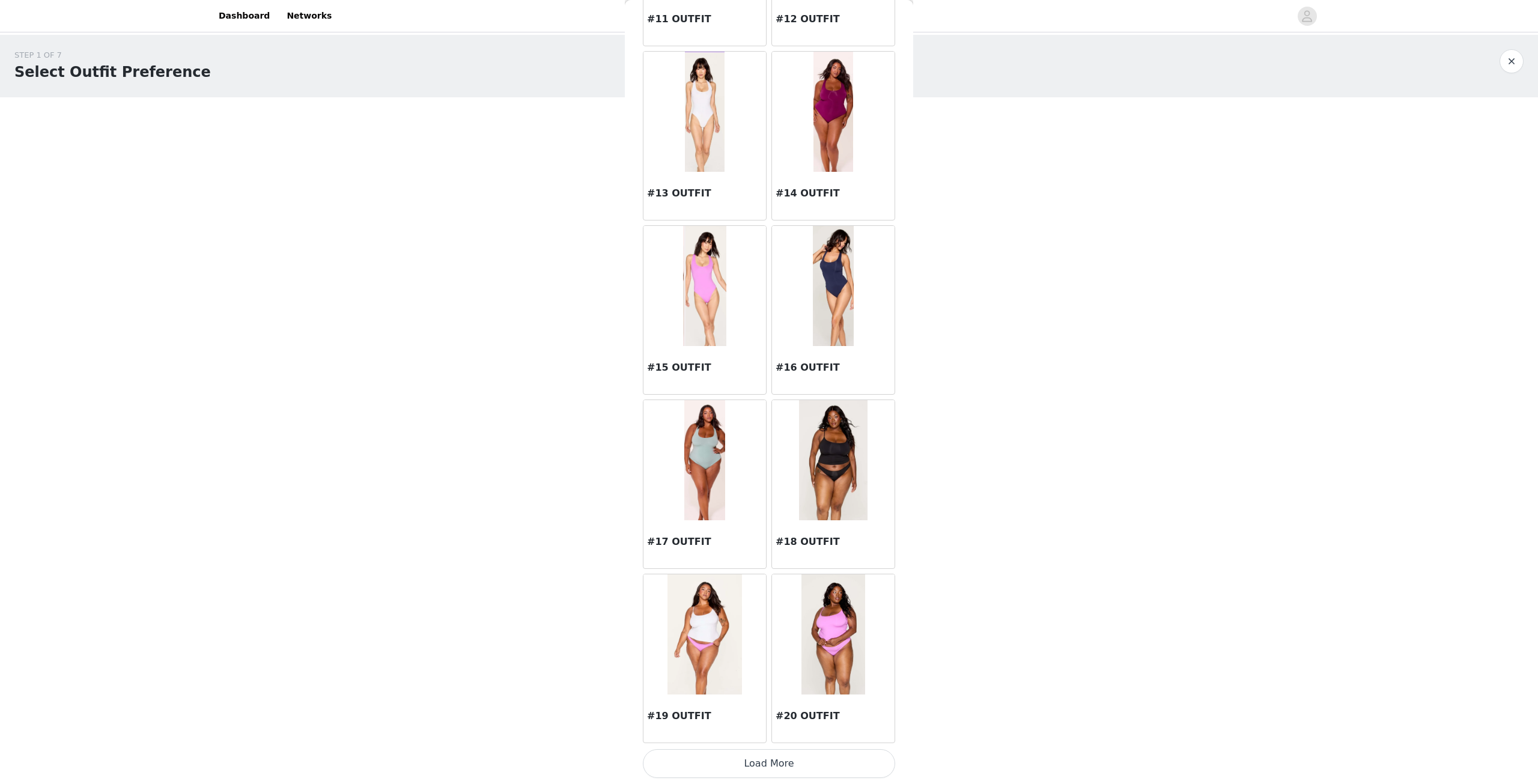
click at [780, 769] on button "Load More" at bounding box center [769, 763] width 253 height 29
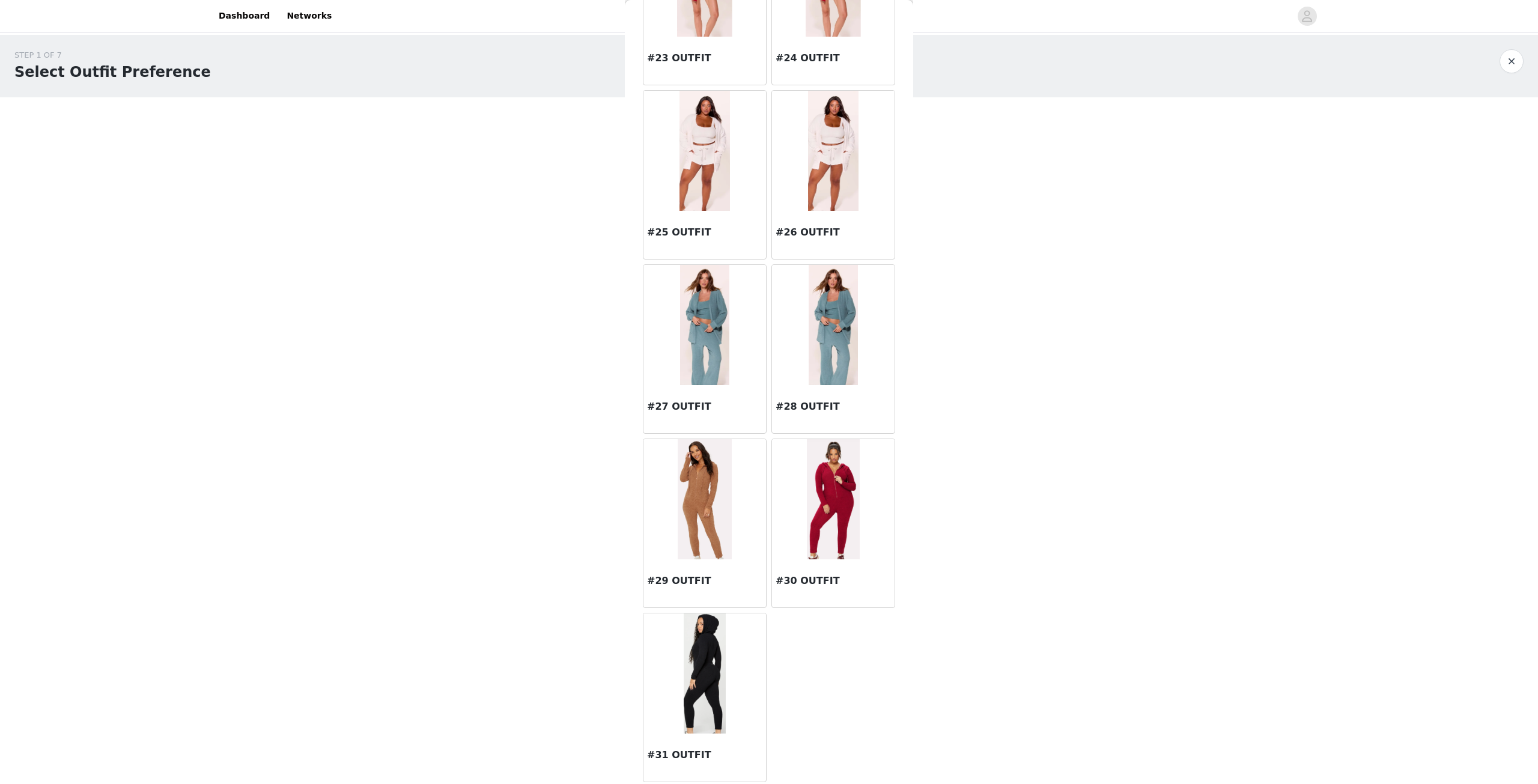
scroll to position [2061, 0]
click at [829, 147] on img at bounding box center [833, 150] width 51 height 120
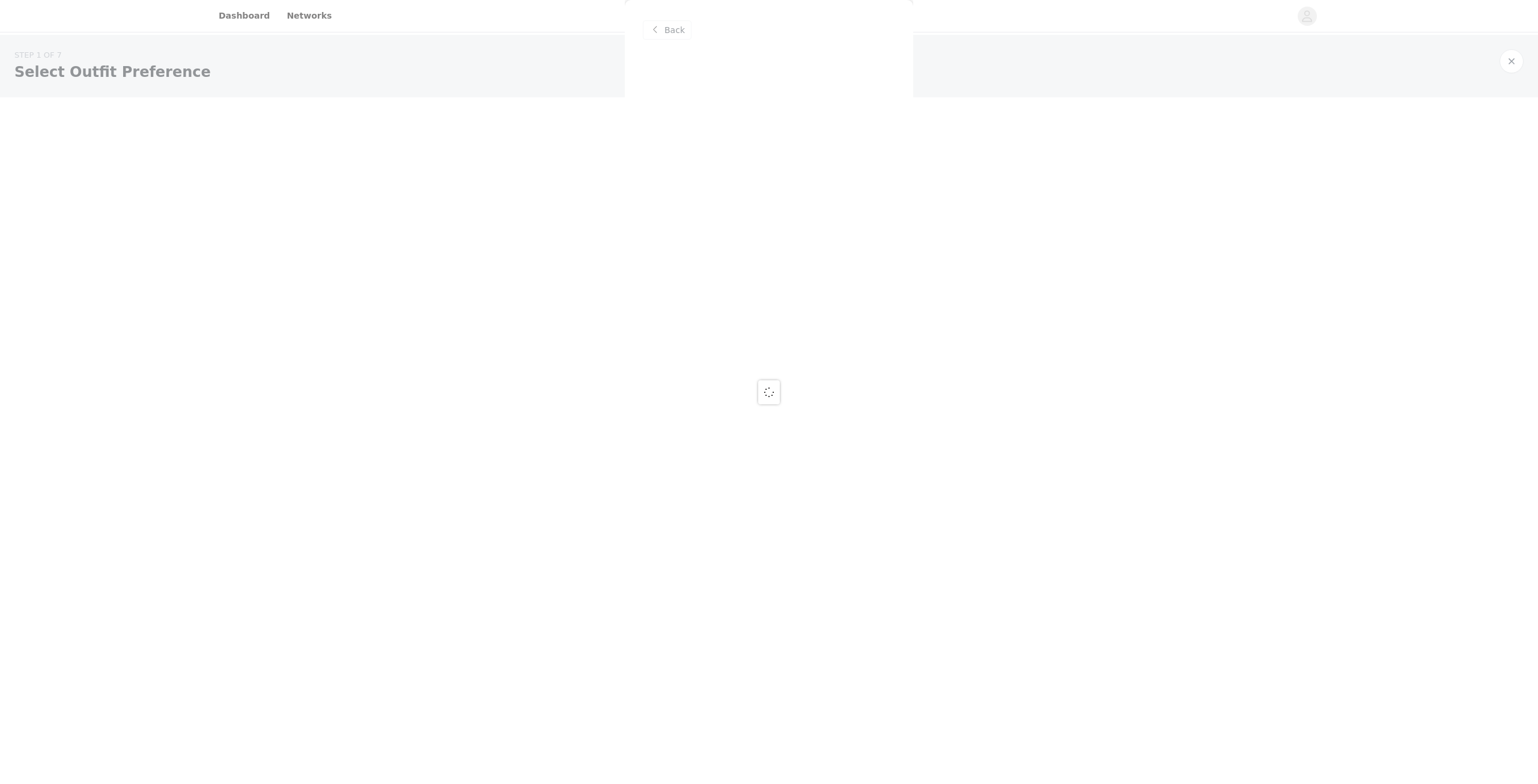
scroll to position [0, 0]
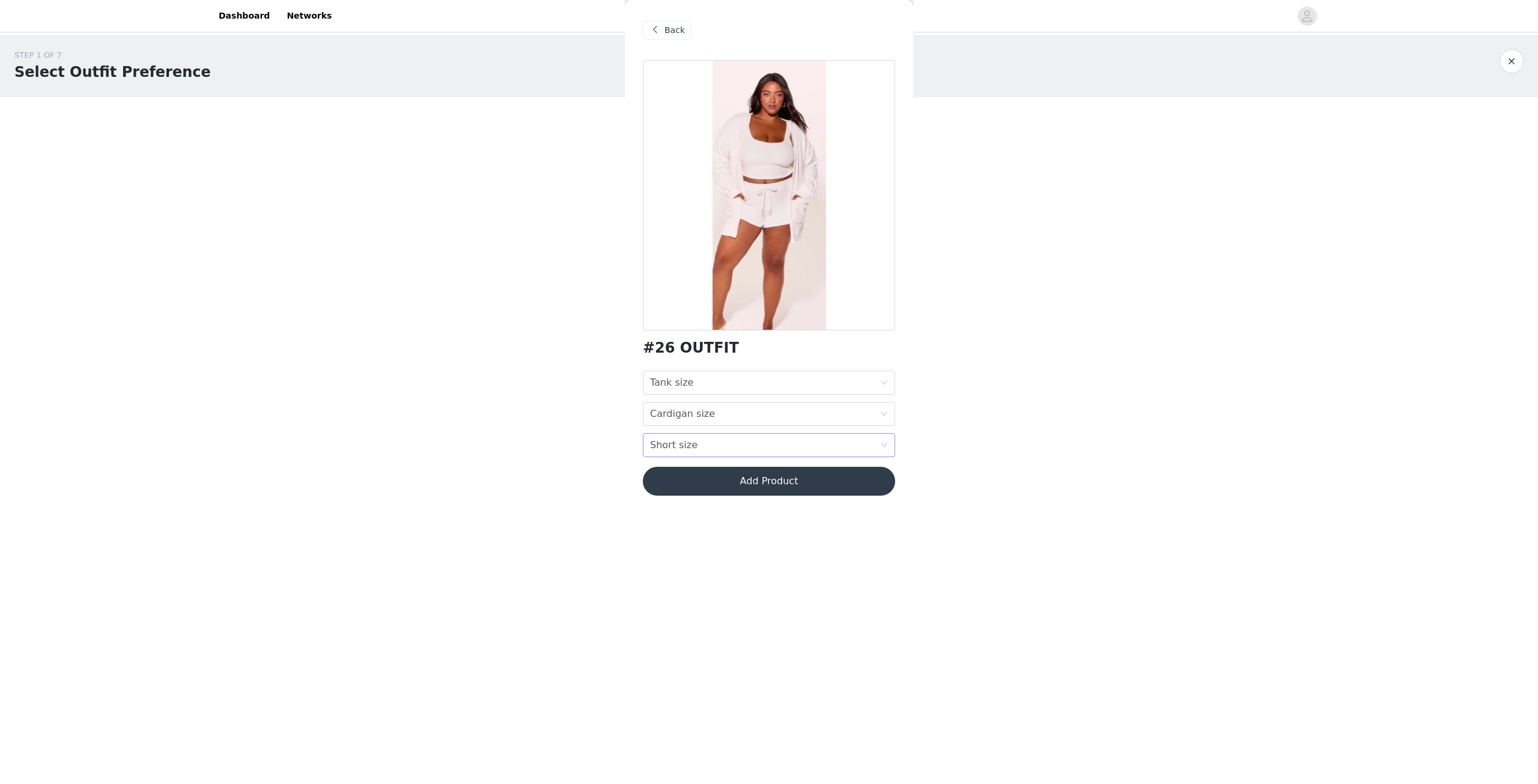
click at [747, 442] on div "Short size Short size" at bounding box center [765, 445] width 230 height 23
click at [657, 597] on div "5X" at bounding box center [769, 599] width 238 height 13
click at [704, 413] on div "Cardigan size" at bounding box center [683, 413] width 65 height 23
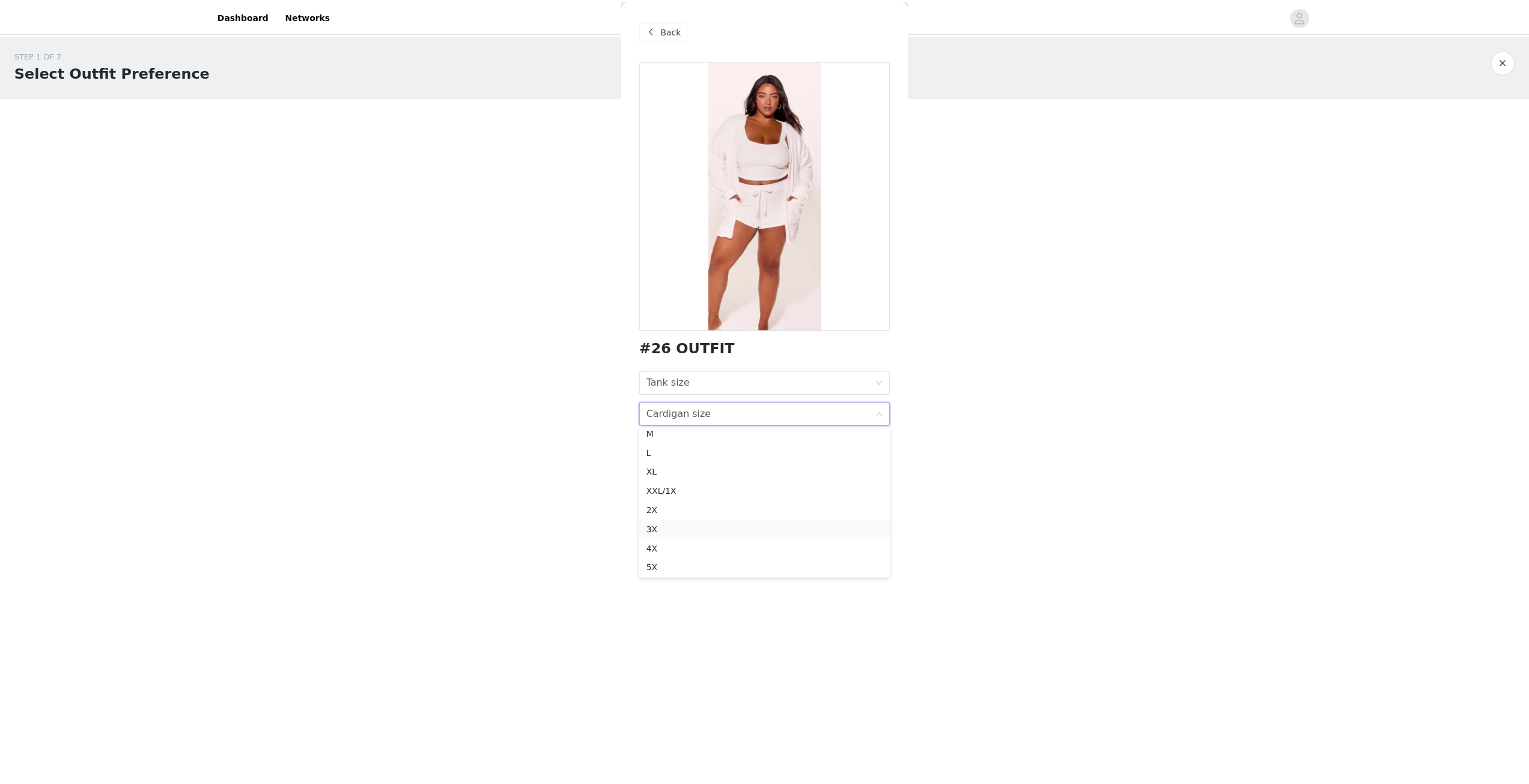
scroll to position [9, 0]
click at [654, 564] on div "5X" at bounding box center [769, 566] width 238 height 13
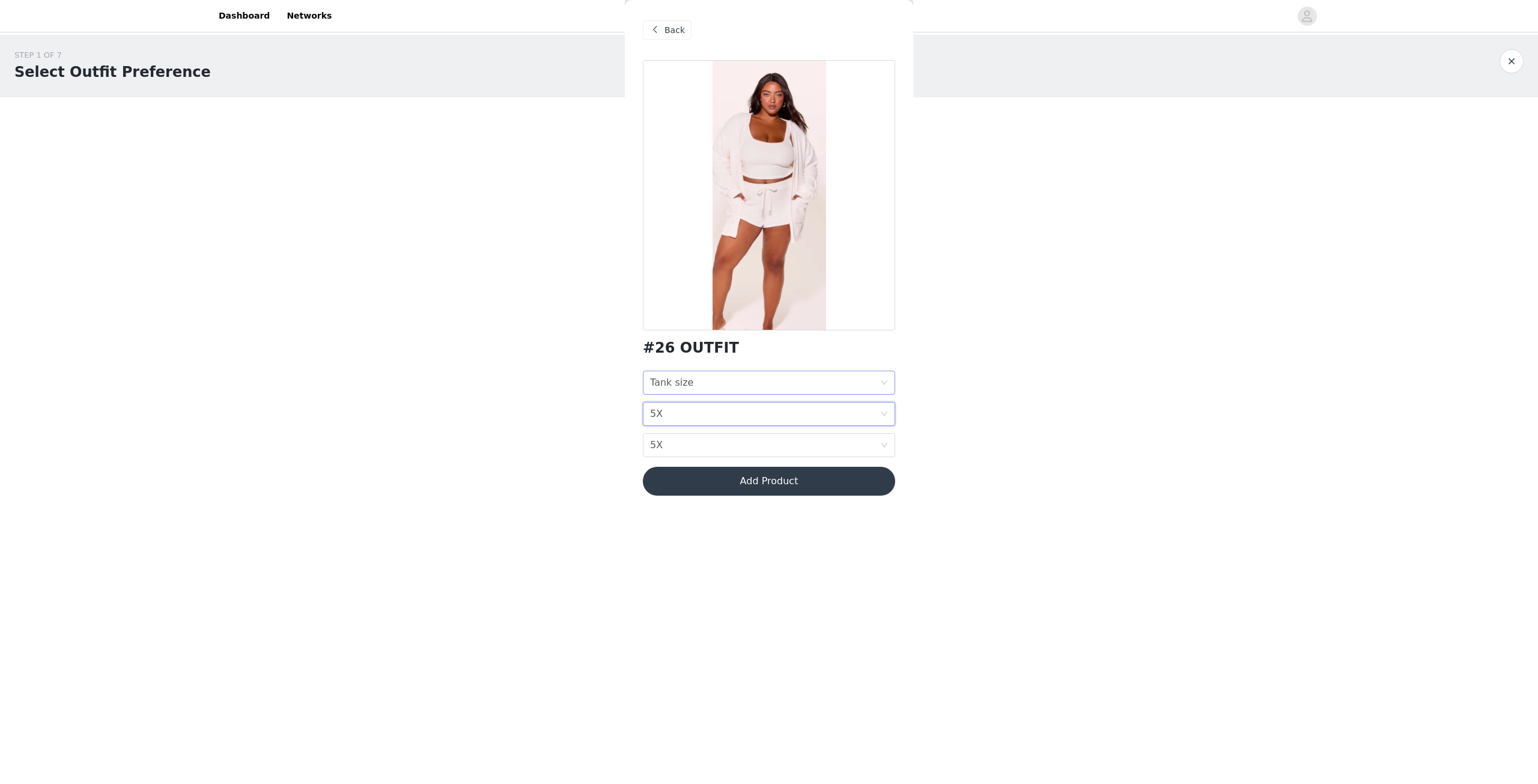
click at [717, 390] on div "Tank size Tank size" at bounding box center [765, 383] width 230 height 23
click at [684, 386] on div "Tank size" at bounding box center [672, 383] width 43 height 23
click at [672, 502] on div "3X" at bounding box center [769, 505] width 238 height 13
click at [690, 472] on button "Add Product" at bounding box center [769, 481] width 253 height 29
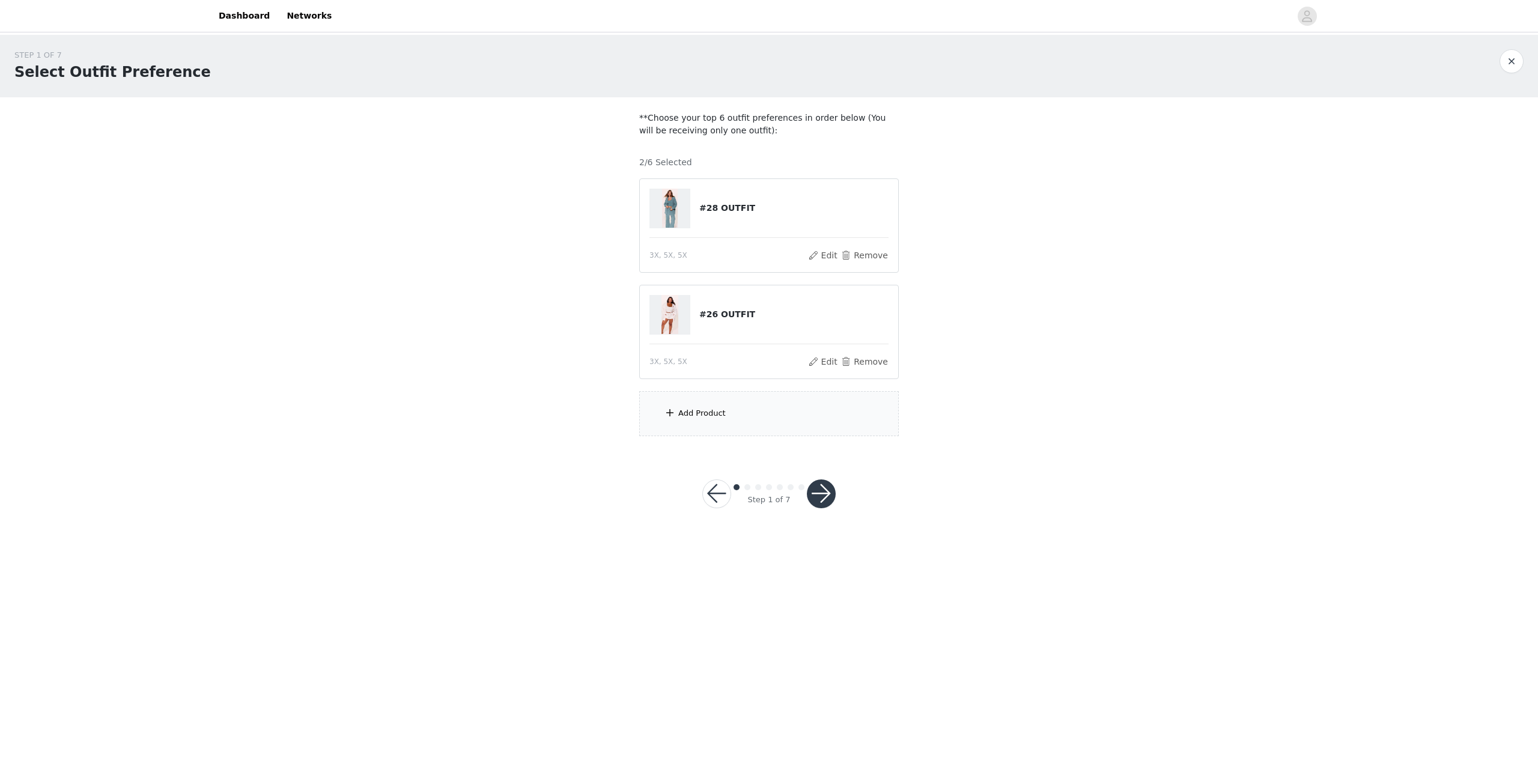
click at [823, 489] on button "button" at bounding box center [821, 494] width 29 height 29
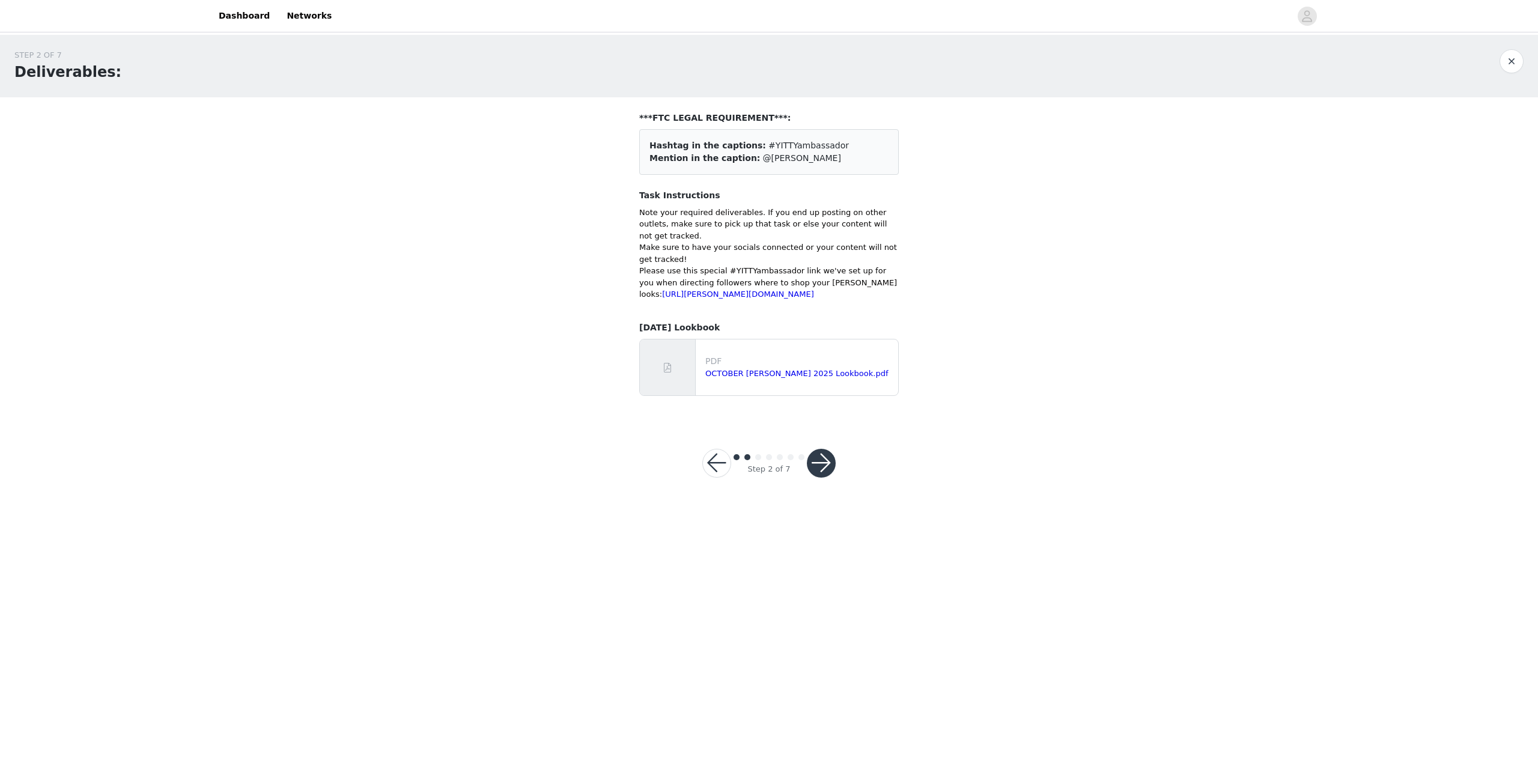
click at [819, 465] on button "button" at bounding box center [821, 463] width 29 height 29
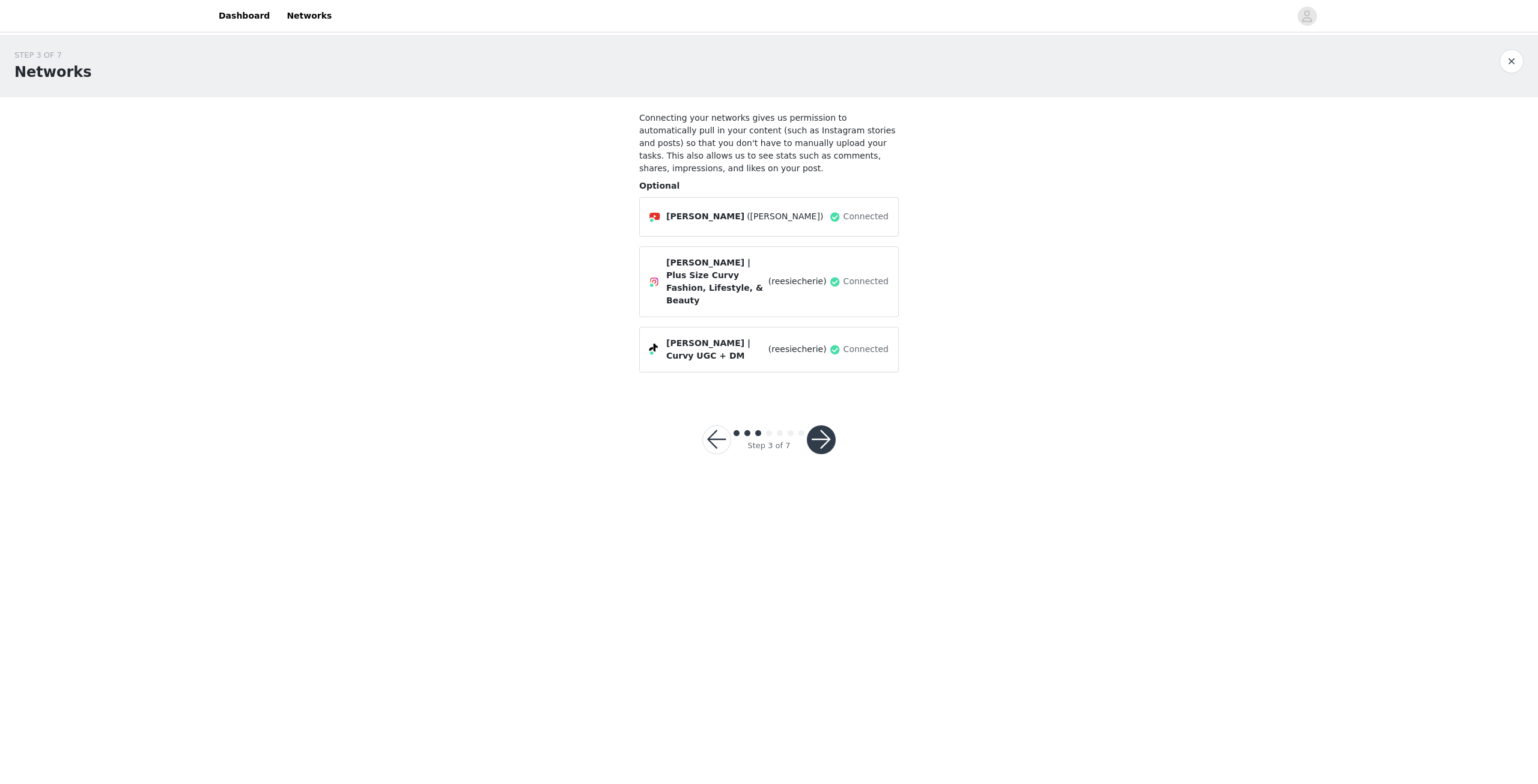
click at [828, 425] on button "button" at bounding box center [821, 439] width 29 height 29
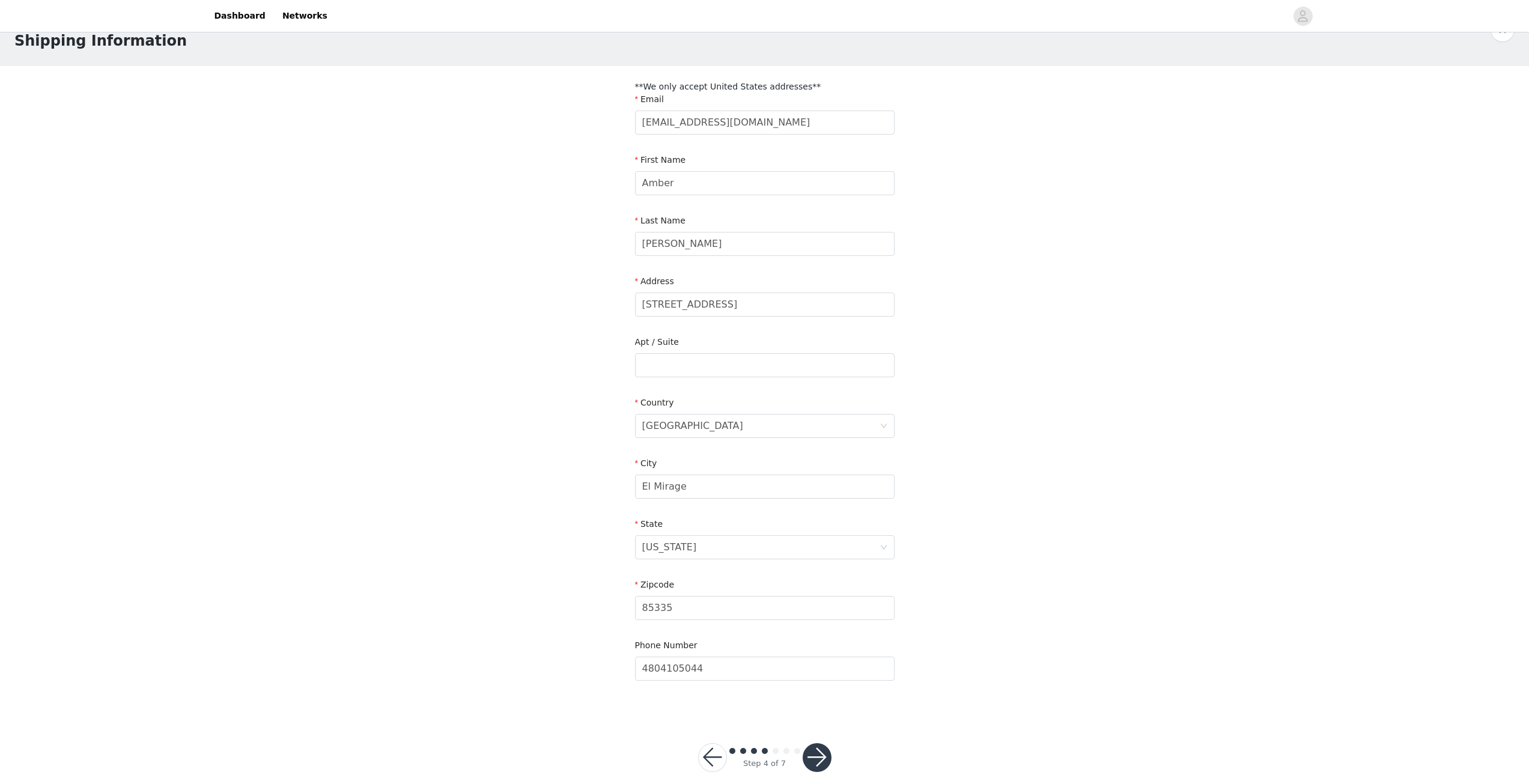
scroll to position [48, 0]
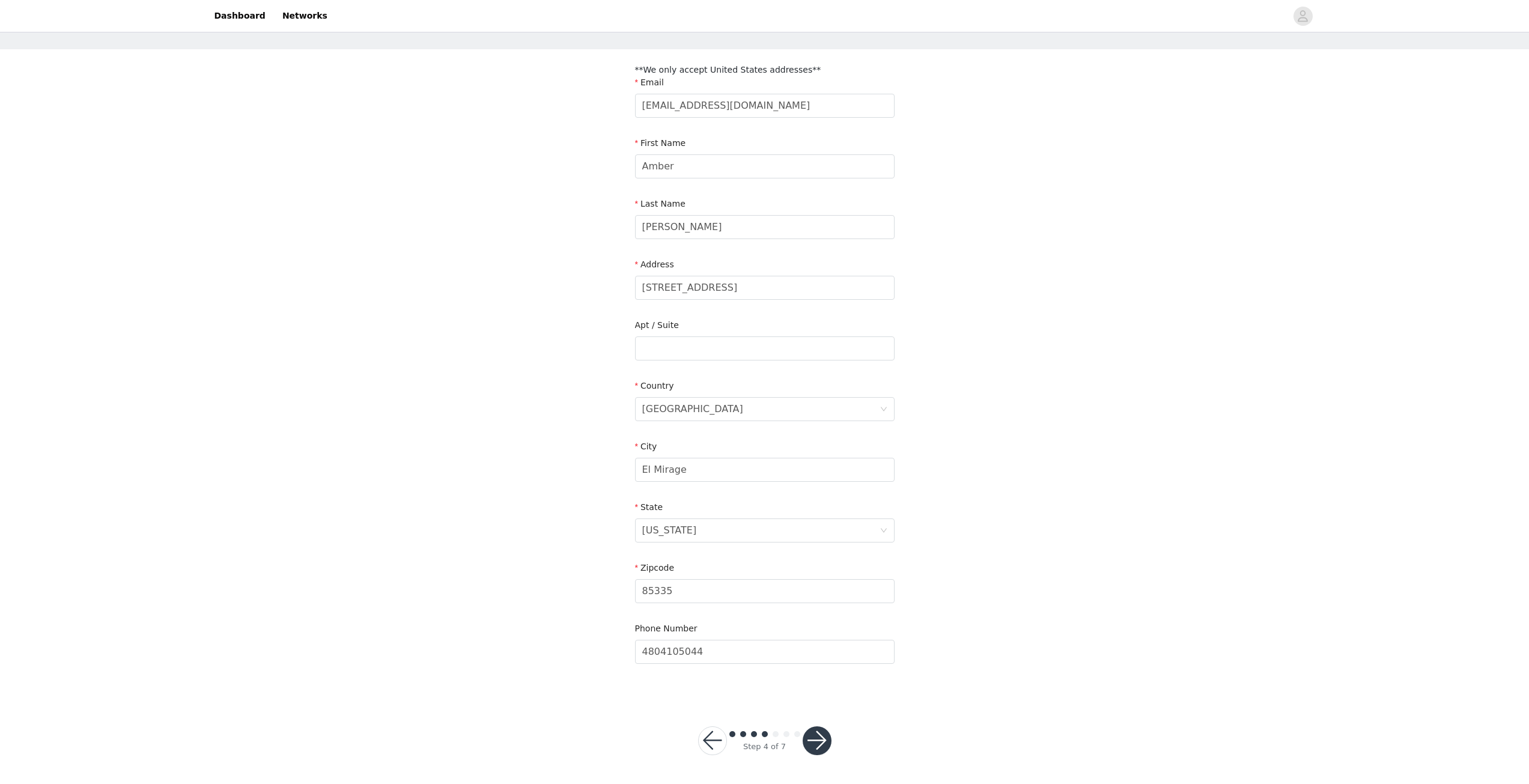
click at [830, 742] on button "button" at bounding box center [817, 741] width 29 height 29
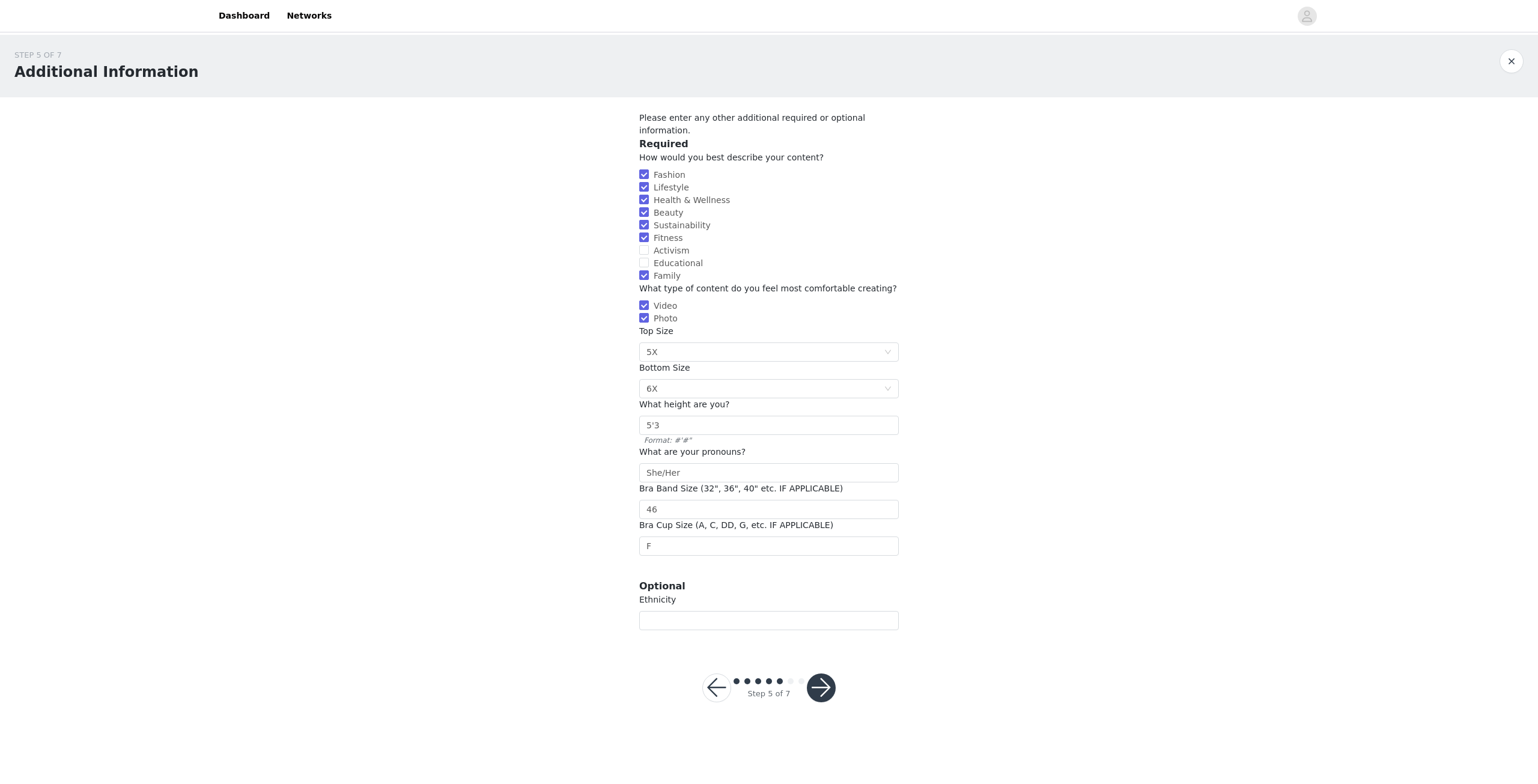
click at [810, 686] on div at bounding box center [821, 688] width 29 height 29
click at [821, 674] on button "button" at bounding box center [821, 688] width 29 height 29
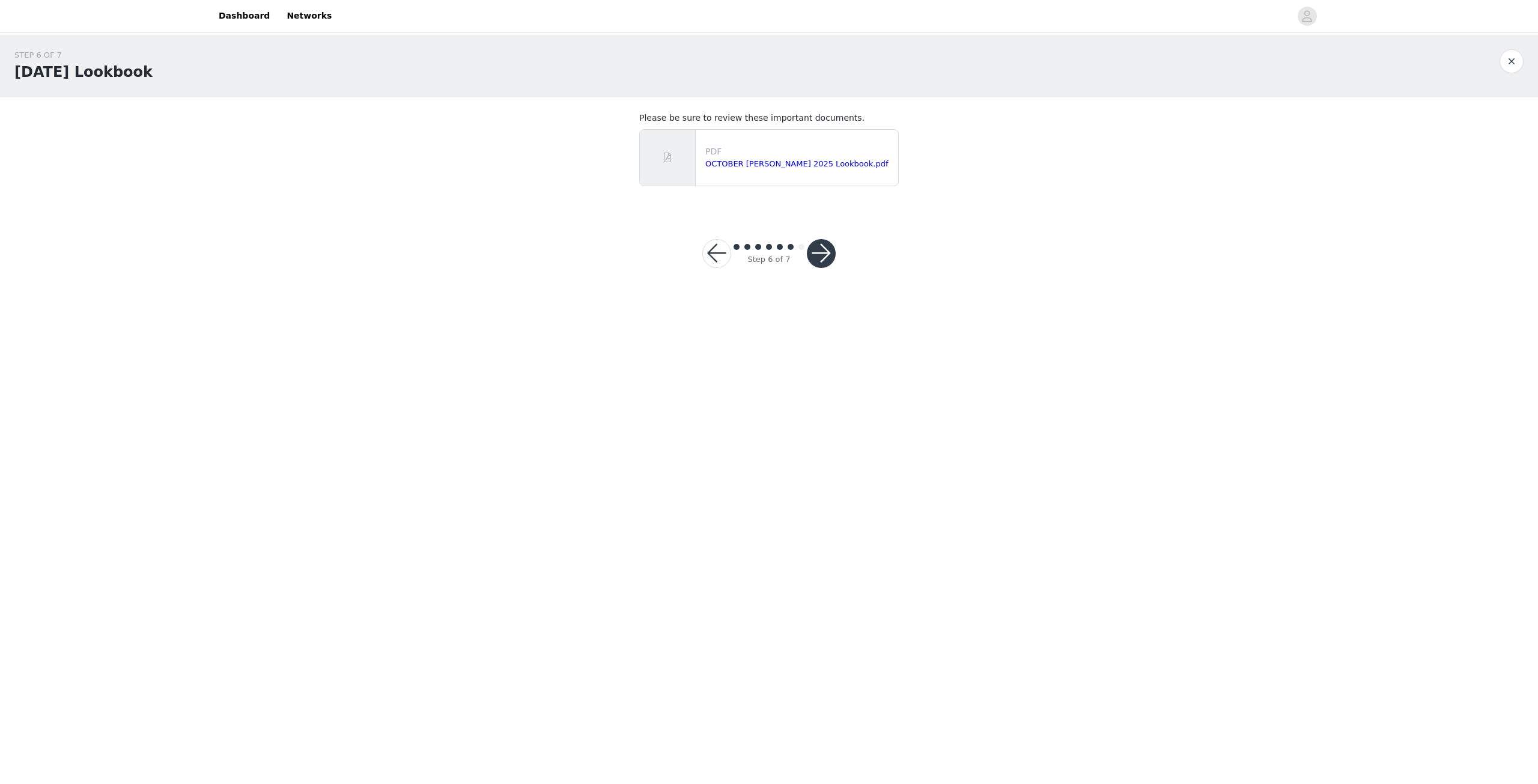
click at [828, 259] on button "button" at bounding box center [821, 253] width 29 height 29
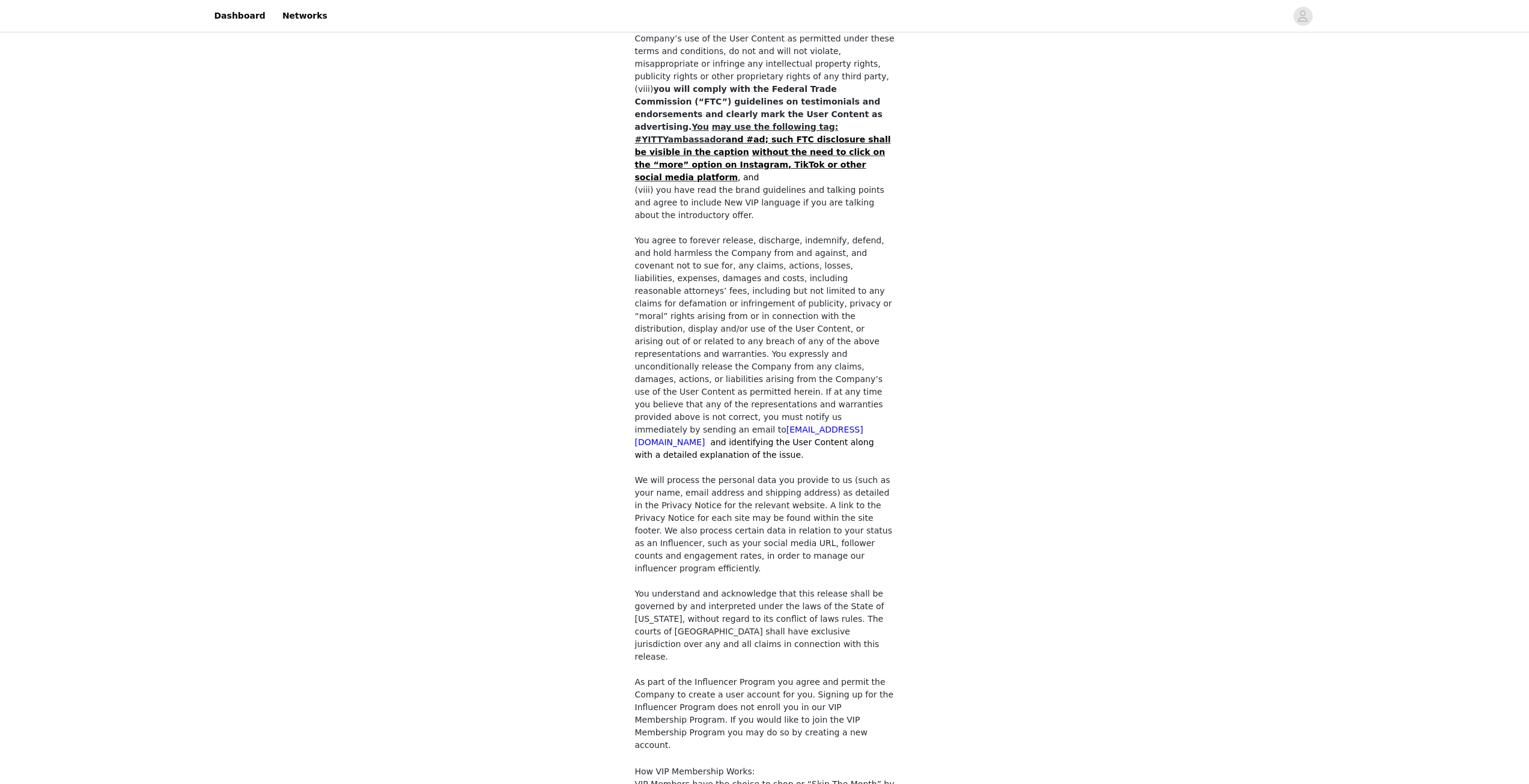
scroll to position [681, 0]
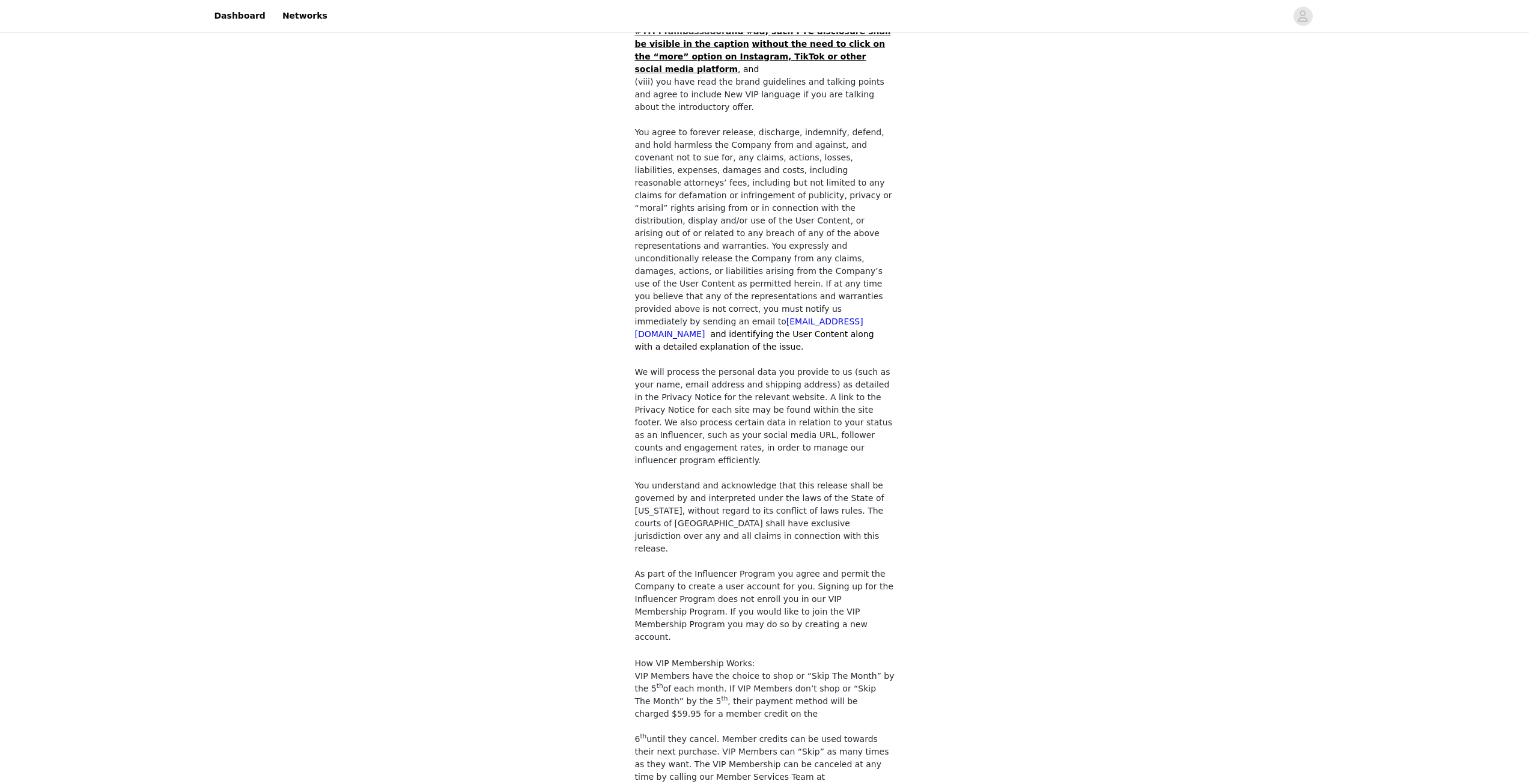
click at [636, 633] on div "You must agree to these content rights to participate. You represent and warran…" at bounding box center [764, 137] width 260 height 1414
click at [631, 646] on section "You must agree to these content rights to participate. You represent and warran…" at bounding box center [765, 145] width 289 height 1458
checkbox input "true"
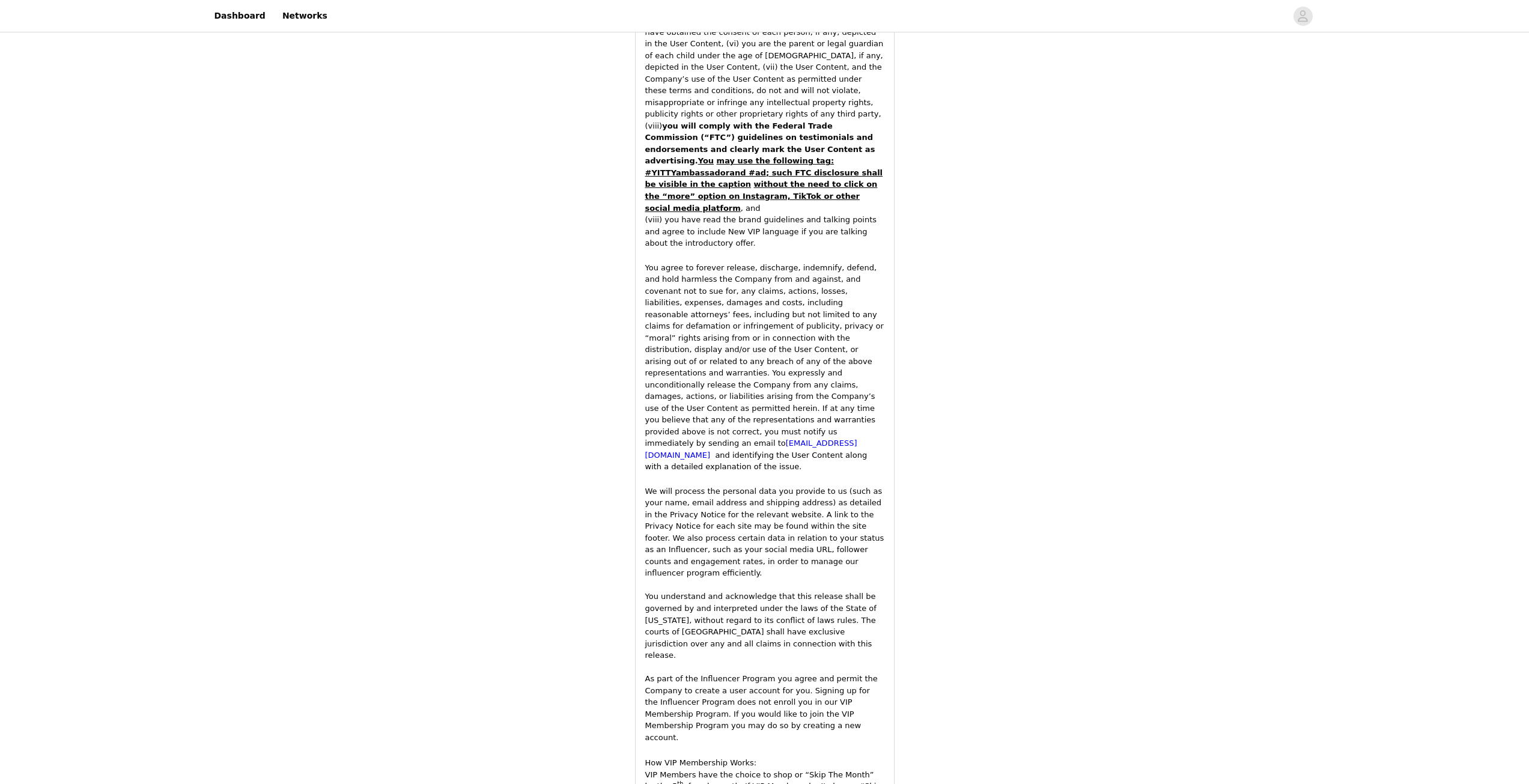
scroll to position [1674, 0]
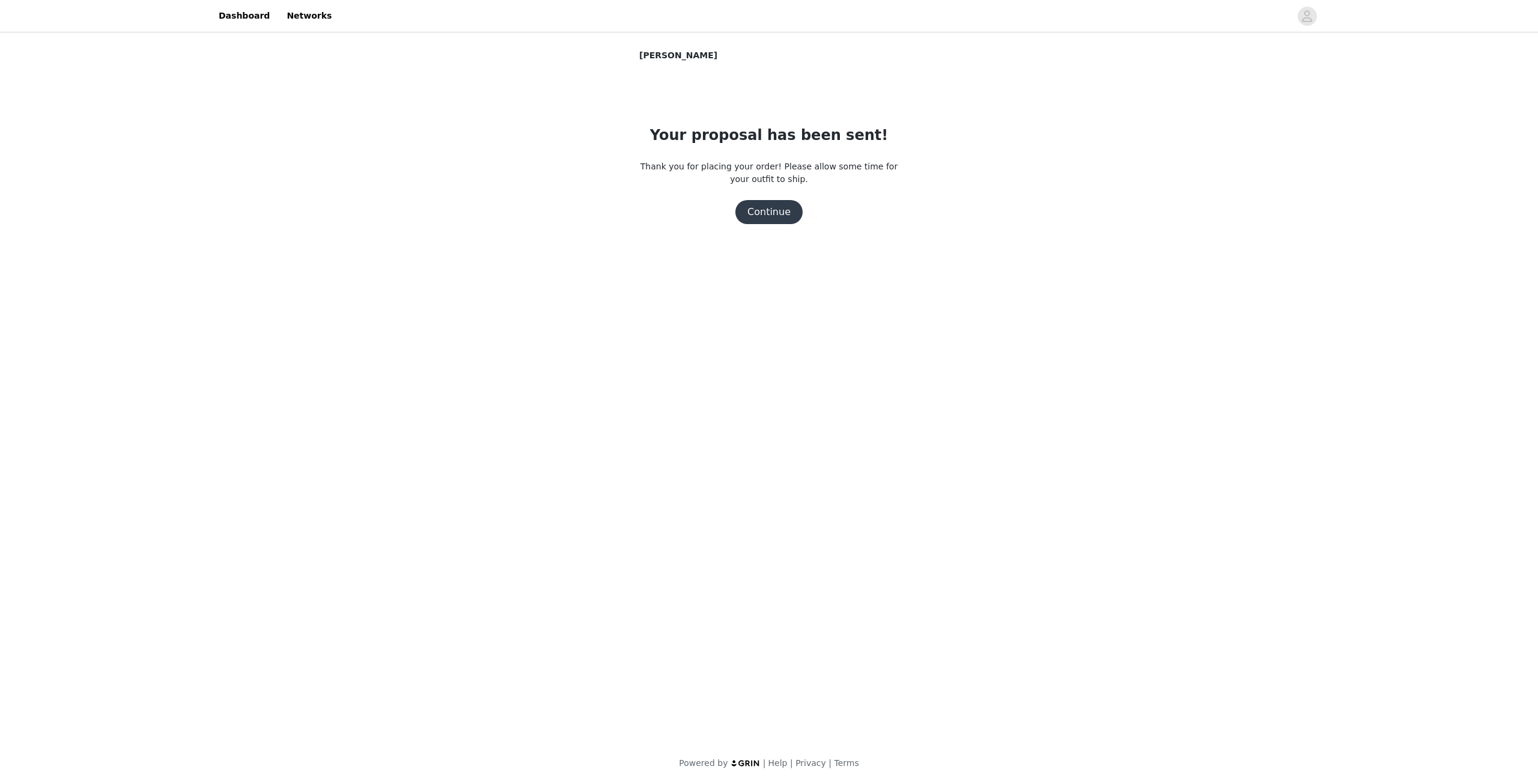
click at [765, 210] on button "Continue" at bounding box center [769, 212] width 67 height 24
